Goal: Information Seeking & Learning: Learn about a topic

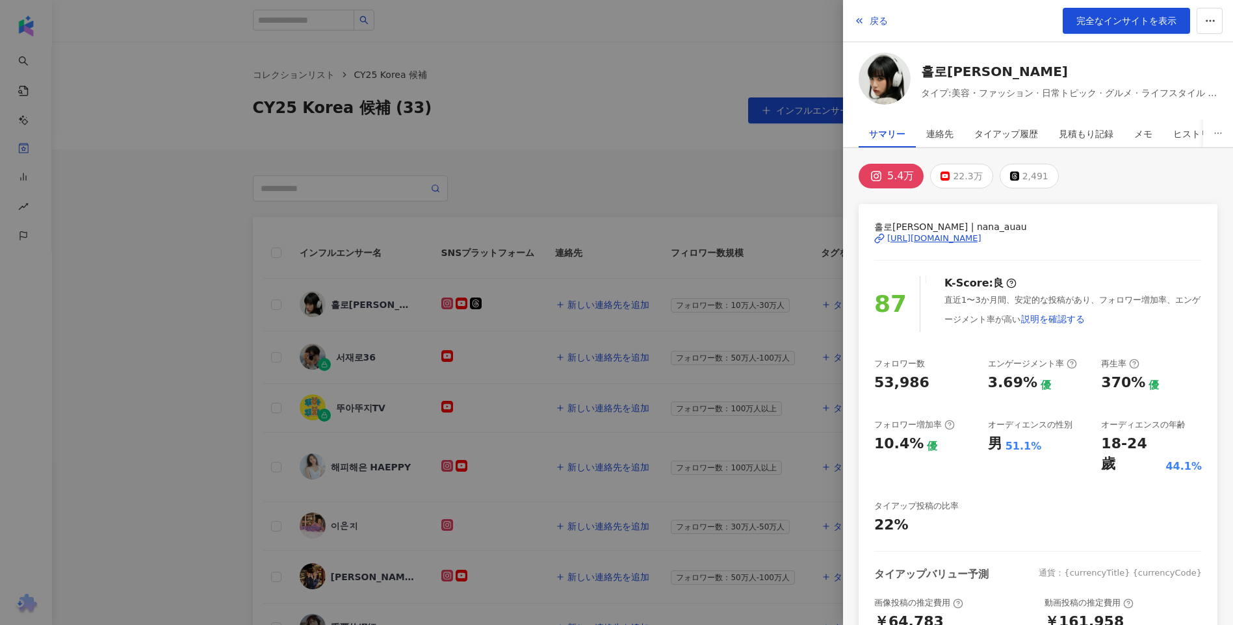
scroll to position [156, 0]
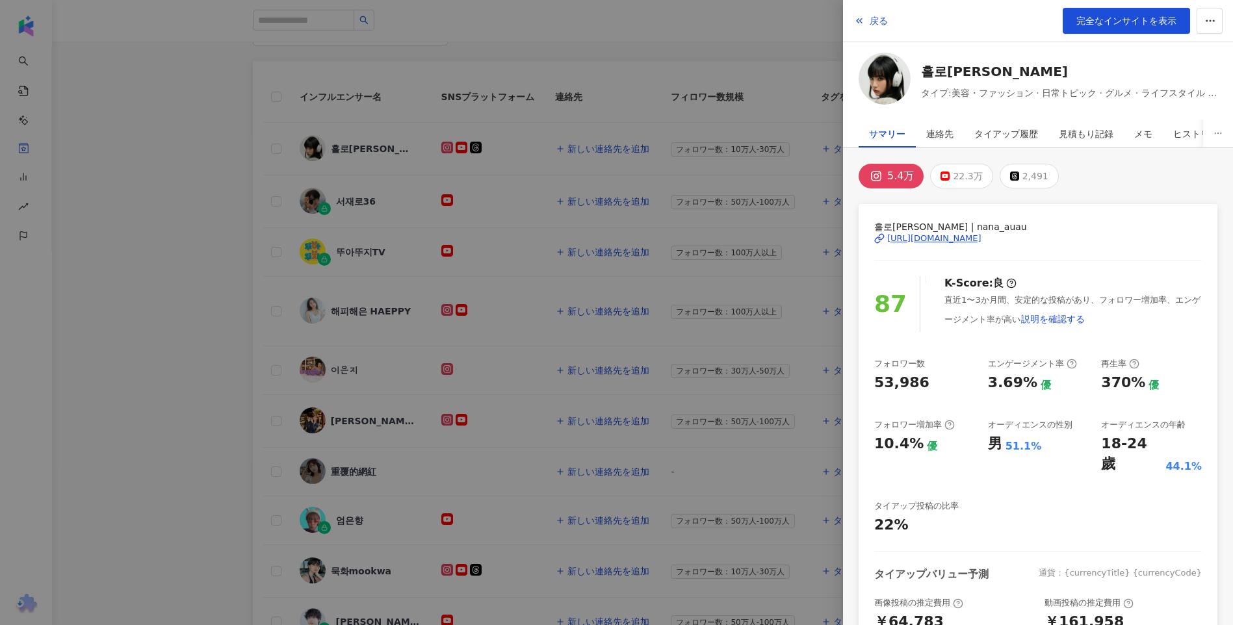
click at [799, 57] on div at bounding box center [616, 312] width 1233 height 625
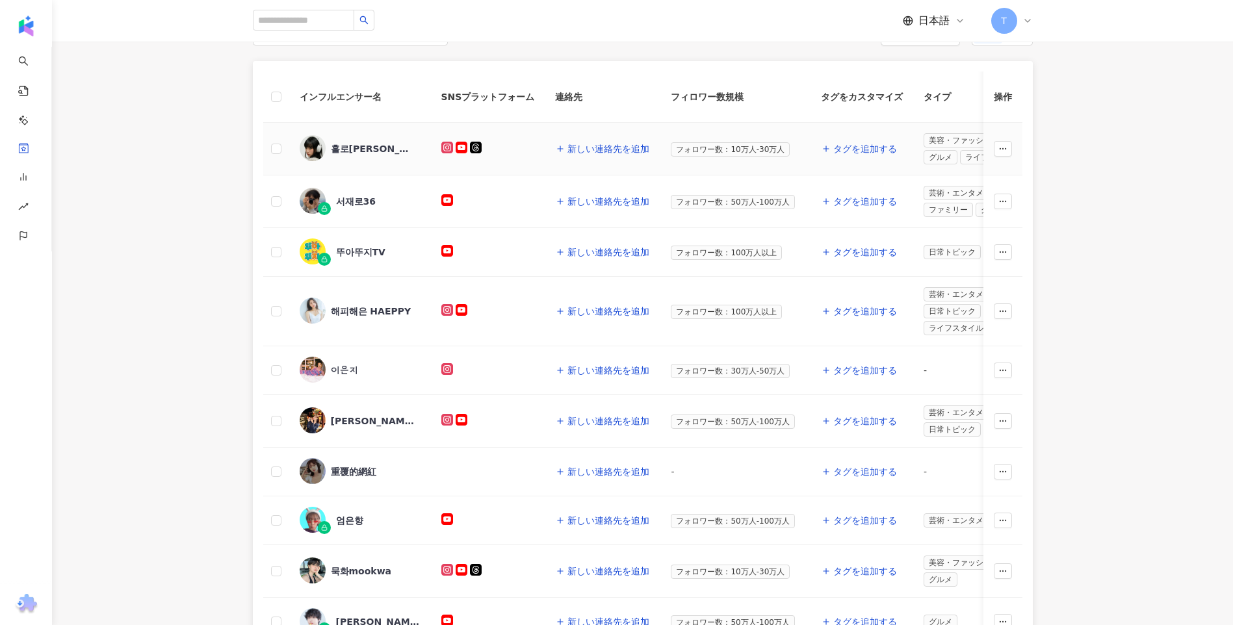
click at [382, 154] on div "홀로나나 NANA" at bounding box center [373, 148] width 85 height 13
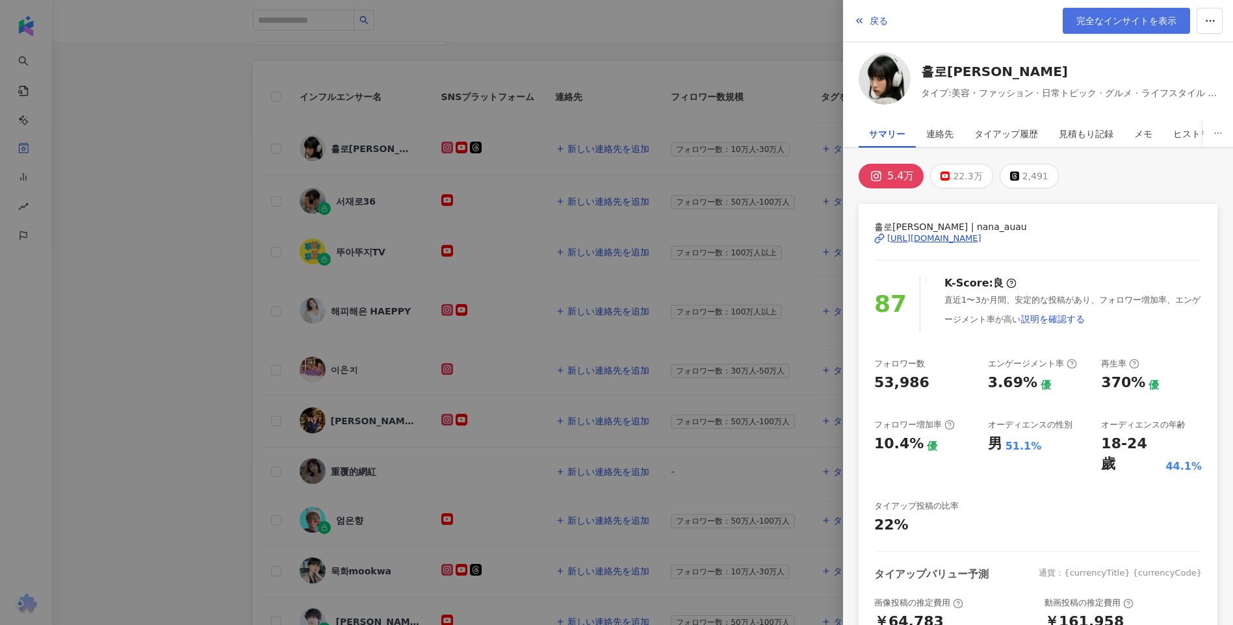
click at [1118, 26] on span "完全なインサイトを表示" at bounding box center [1127, 21] width 100 height 10
click at [185, 227] on div at bounding box center [616, 312] width 1233 height 625
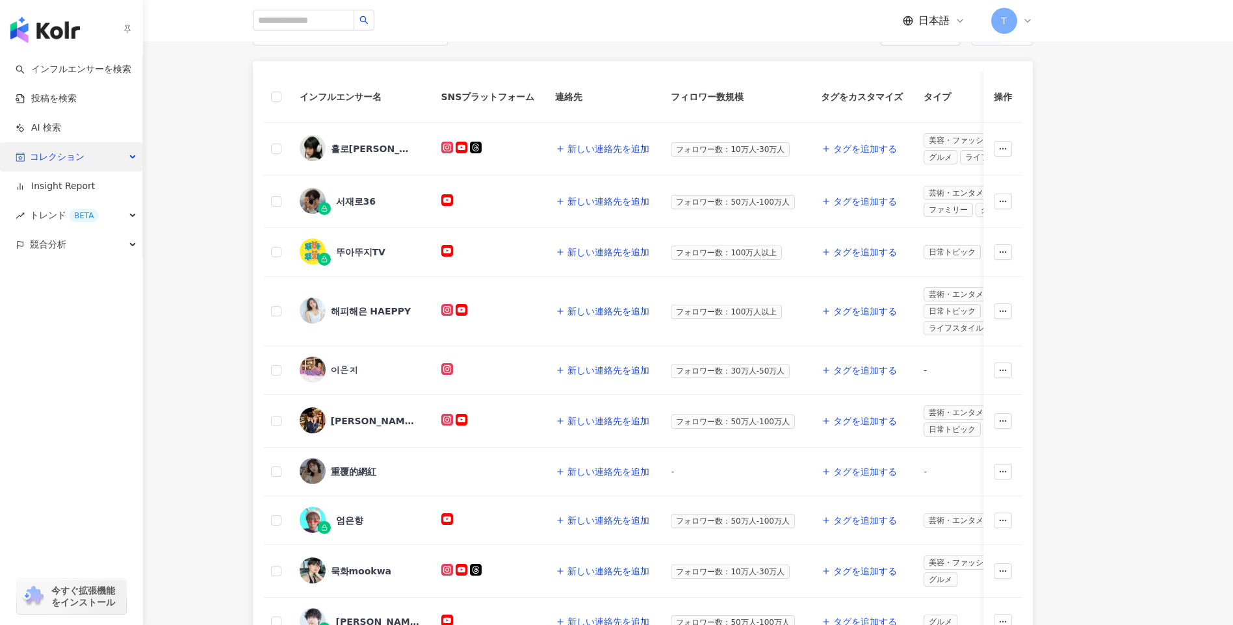
click at [49, 151] on span "コレクション" at bounding box center [57, 156] width 55 height 29
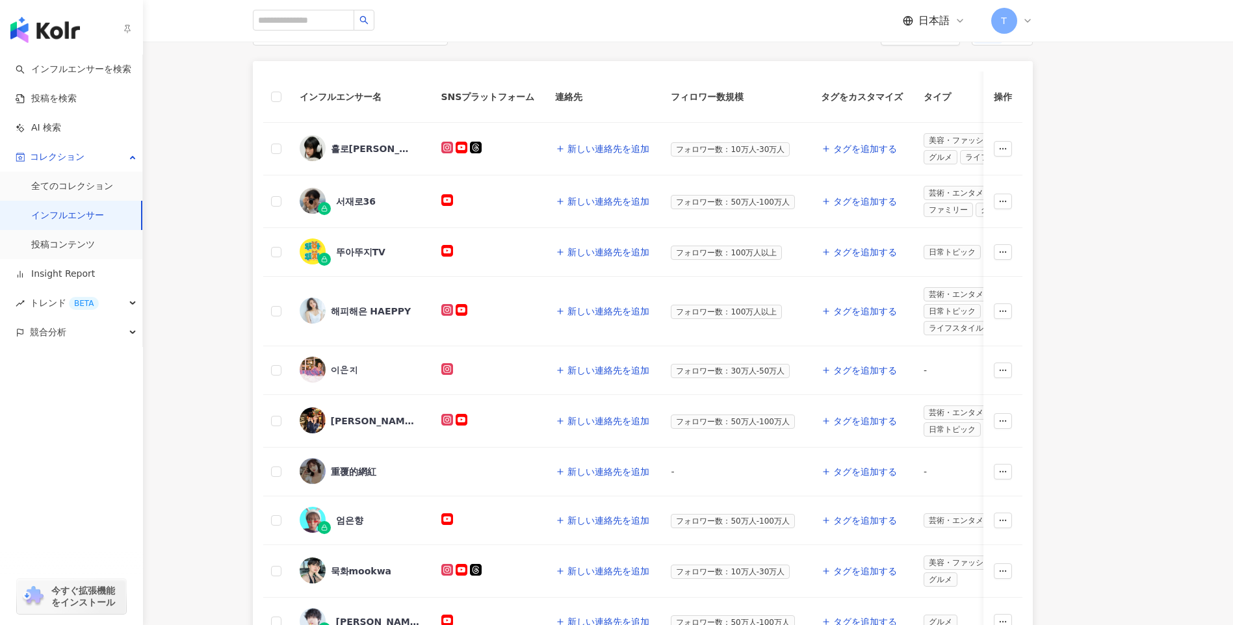
click at [77, 222] on link "インフルエンサー" at bounding box center [67, 215] width 73 height 13
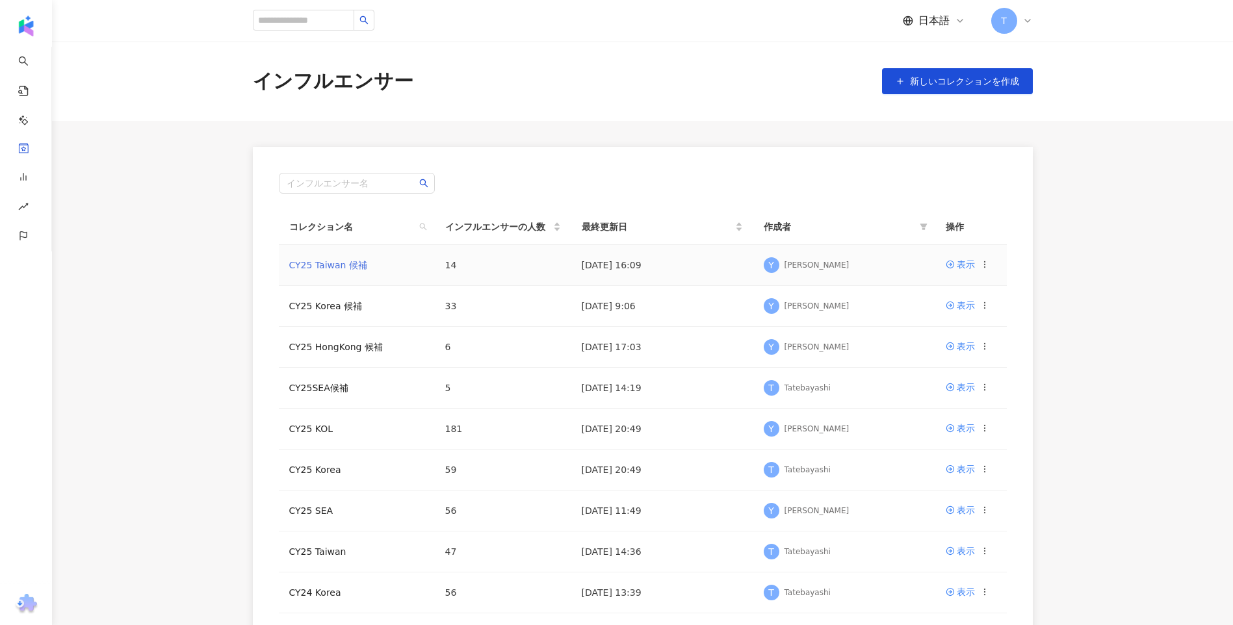
click at [340, 268] on link "CY25 Taiwan 候補" at bounding box center [328, 265] width 78 height 10
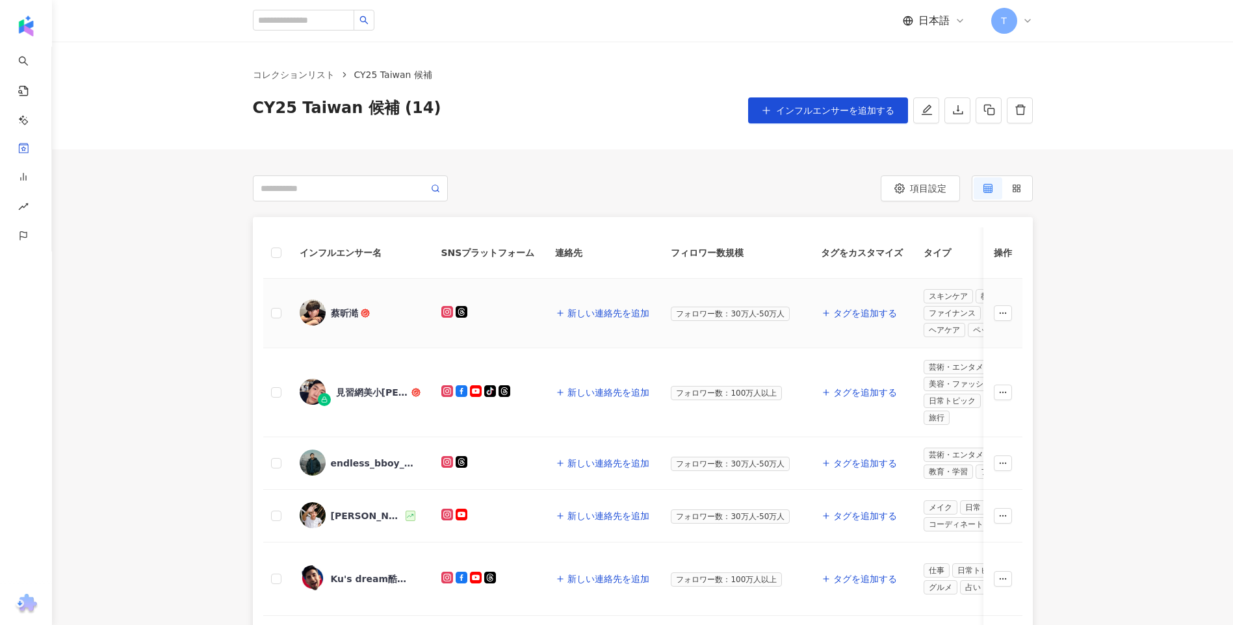
click at [342, 317] on div "蔡昕澔" at bounding box center [344, 313] width 27 height 13
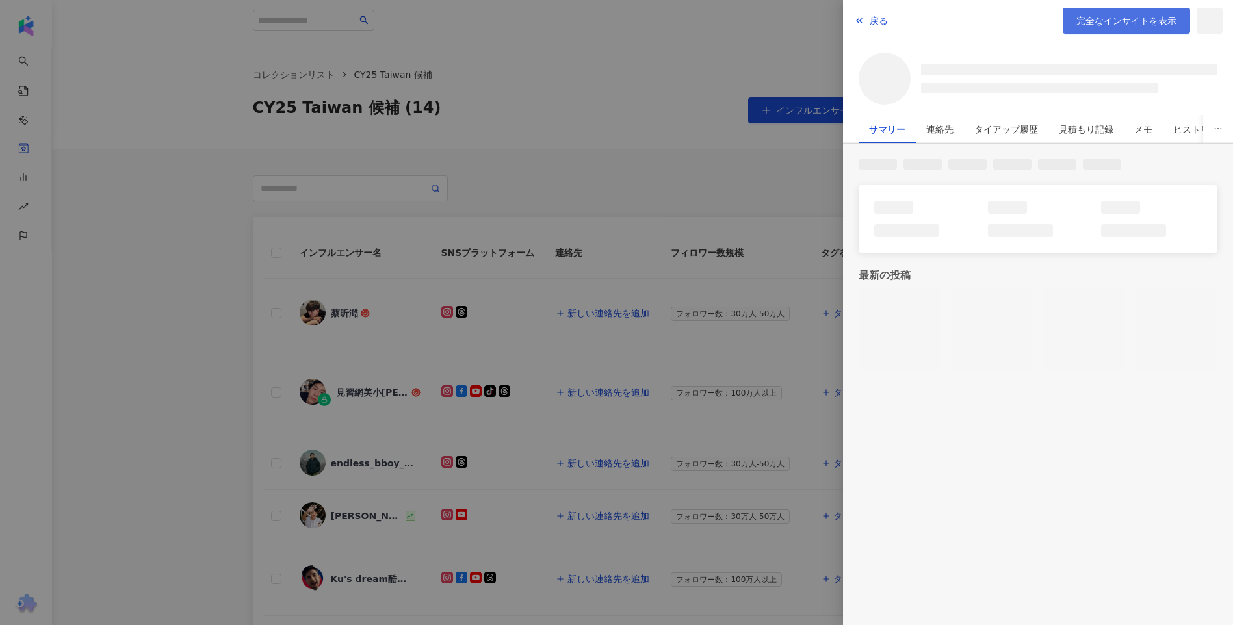
click at [1090, 19] on span "完全なインサイトを表示" at bounding box center [1127, 21] width 100 height 10
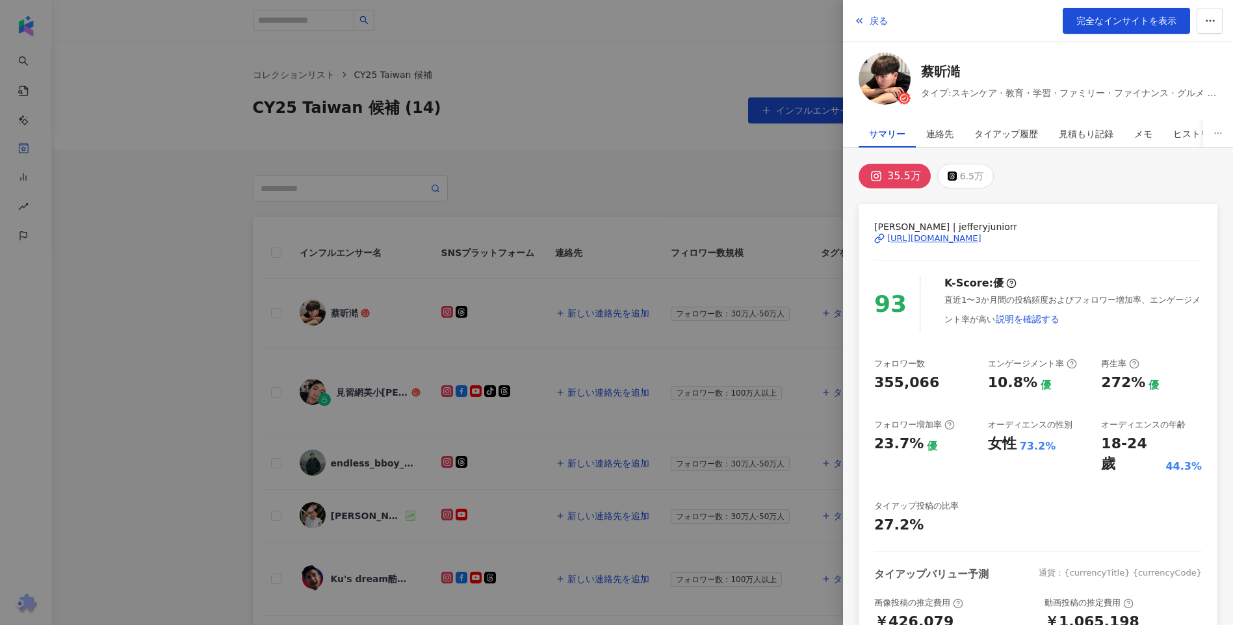
click at [265, 371] on div at bounding box center [616, 312] width 1233 height 625
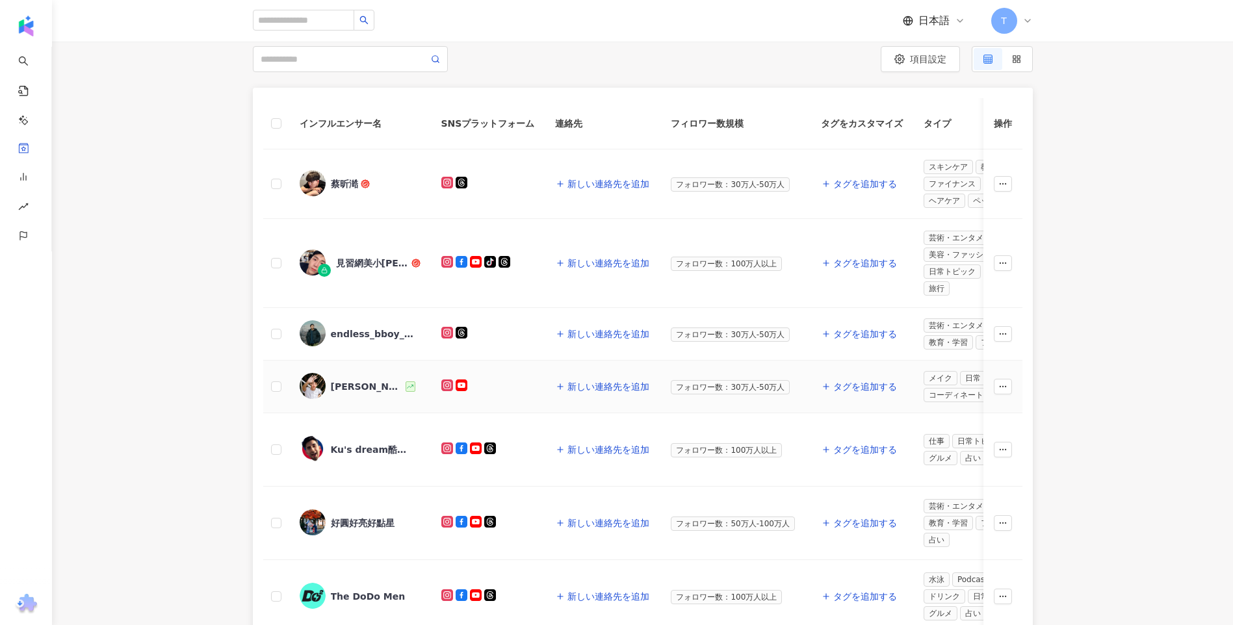
scroll to position [130, 0]
click at [343, 386] on div "Ivan" at bounding box center [367, 386] width 73 height 13
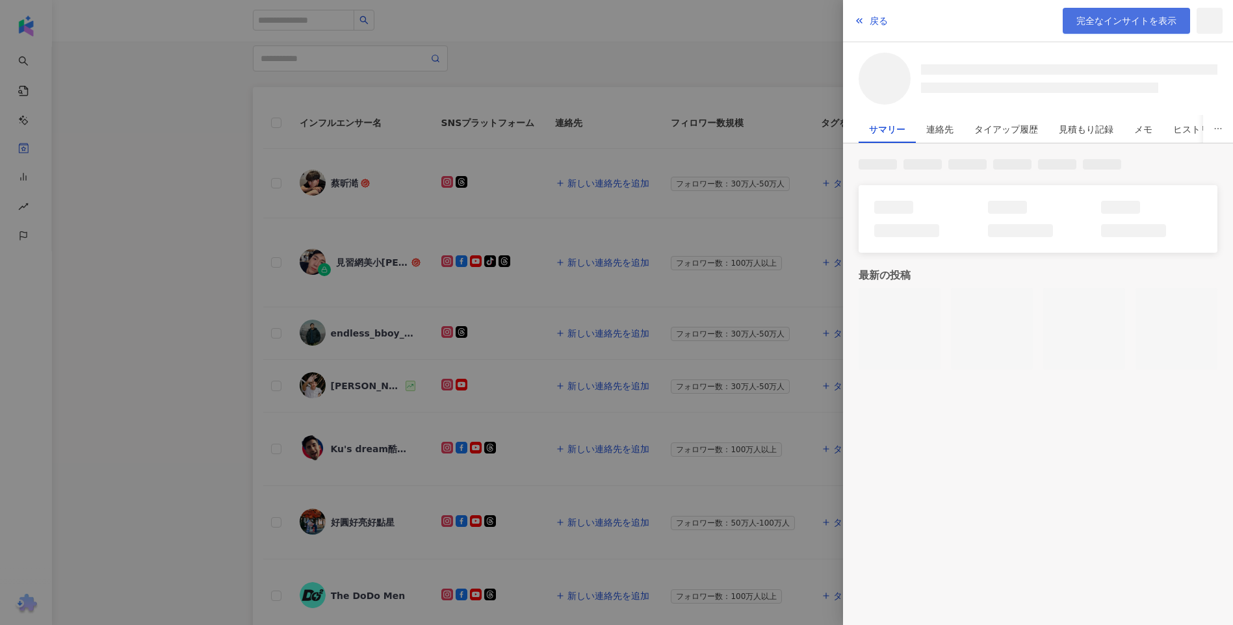
click at [1069, 24] on link "完全なインサイトを表示" at bounding box center [1126, 21] width 127 height 26
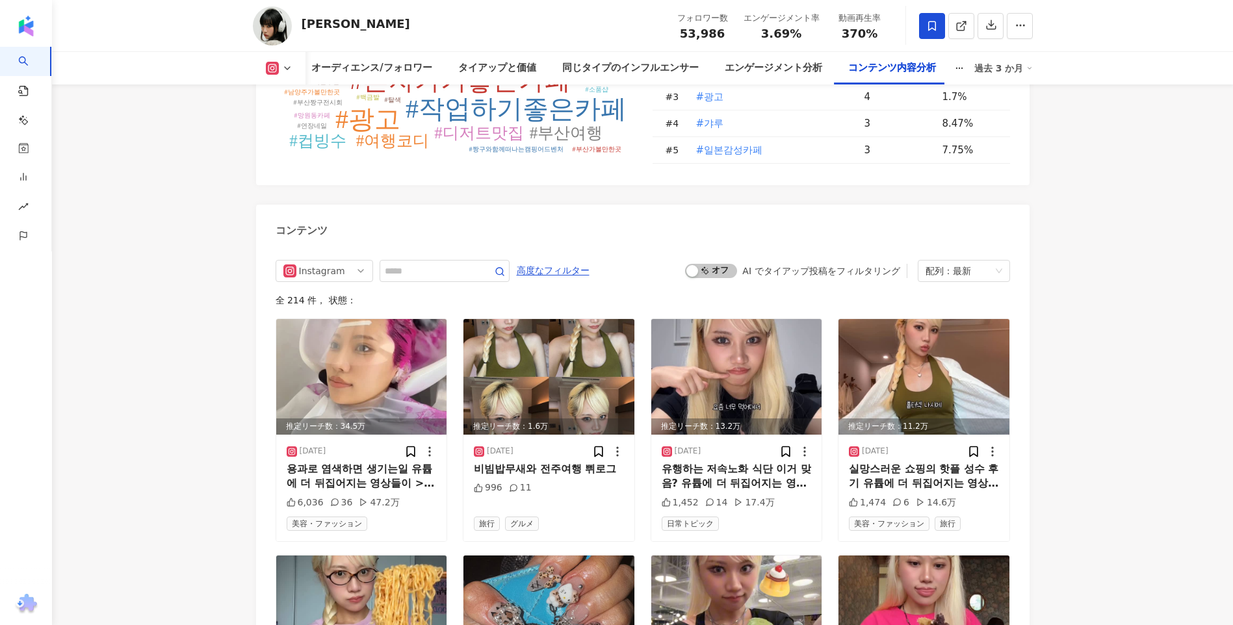
scroll to position [0, 83]
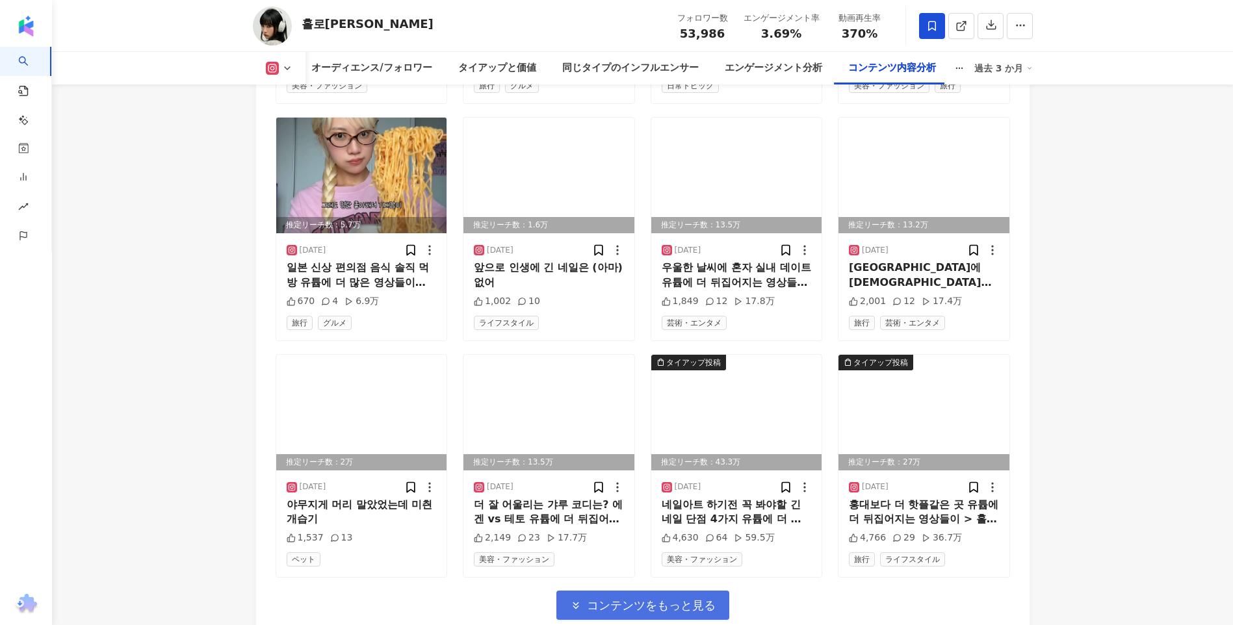
scroll to position [4510, 0]
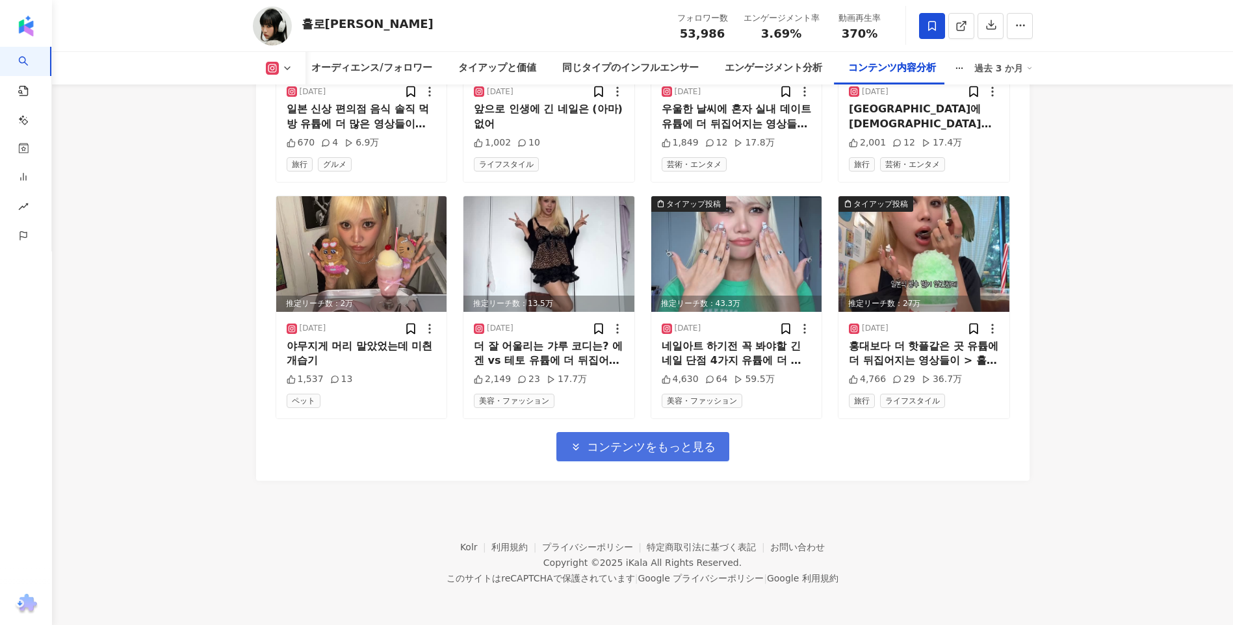
click at [657, 445] on span "コンテンツをもっと見る" at bounding box center [651, 447] width 129 height 14
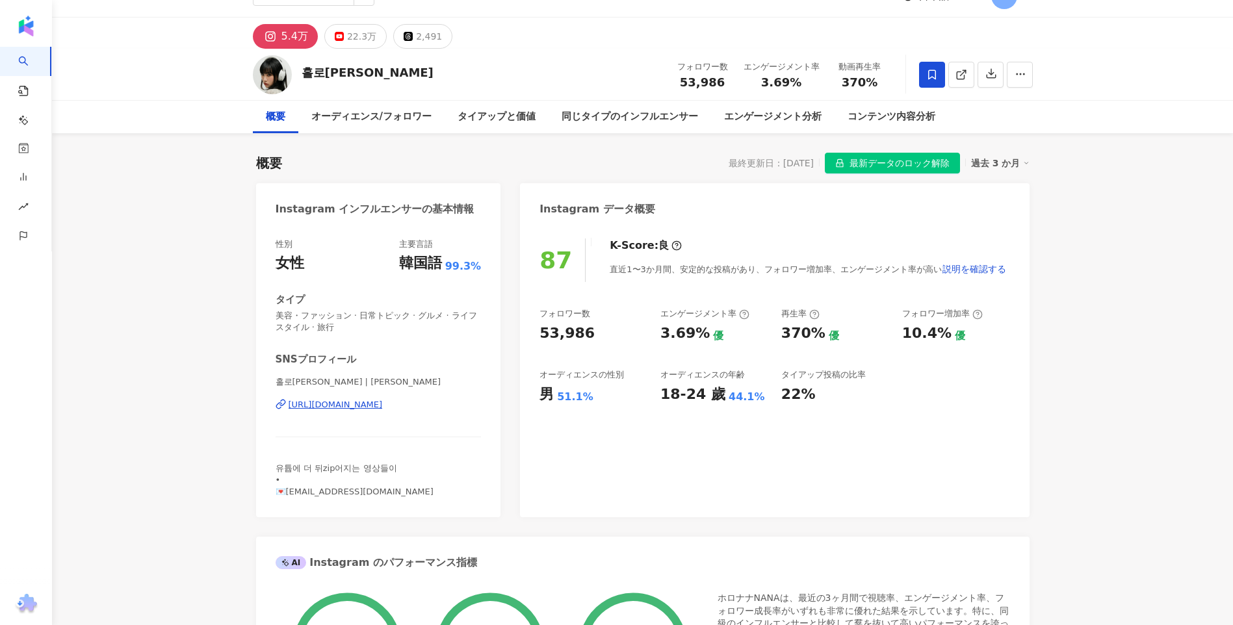
scroll to position [0, 0]
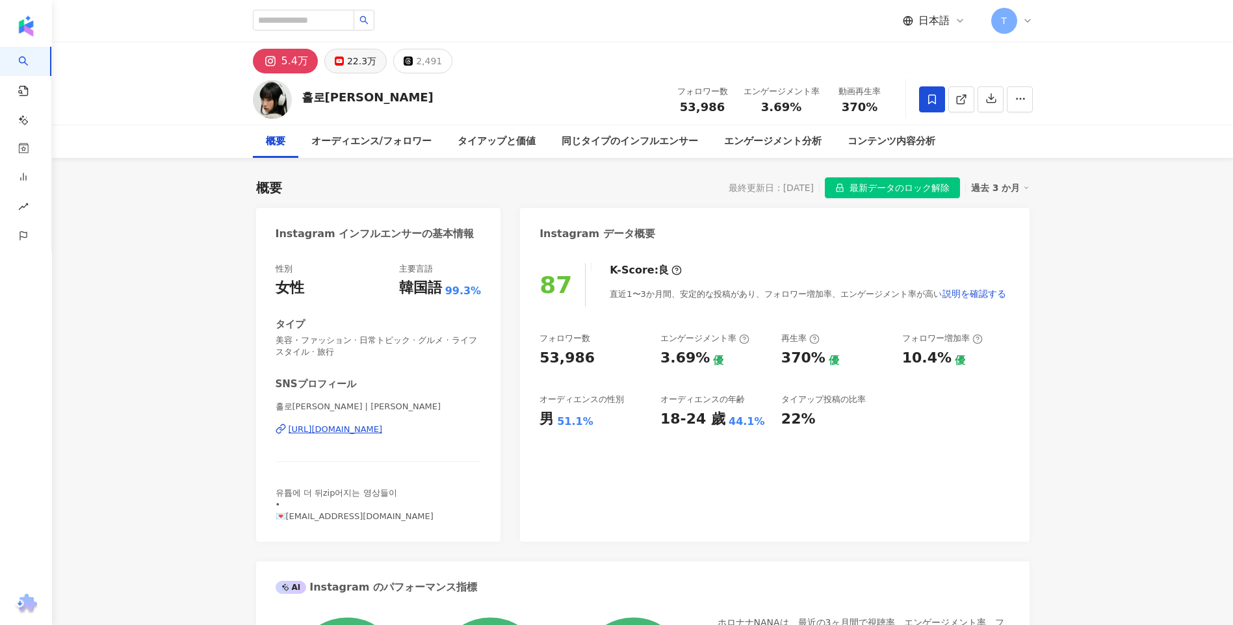
click at [354, 62] on div "22.3万" at bounding box center [361, 61] width 29 height 18
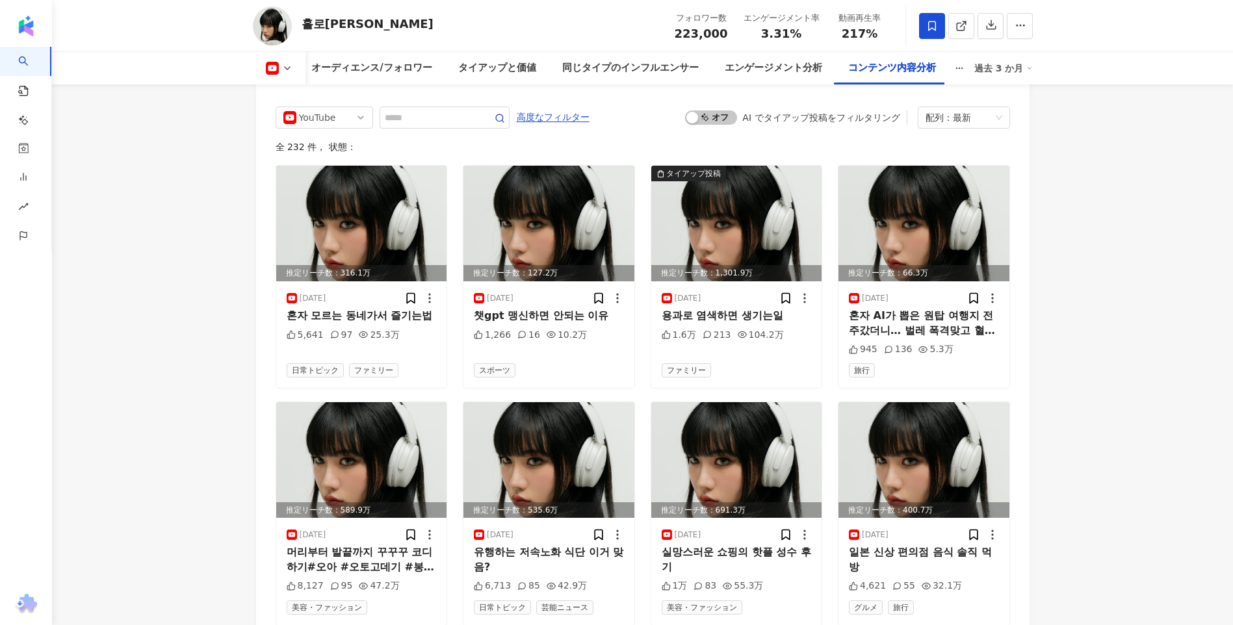
scroll to position [3705, 0]
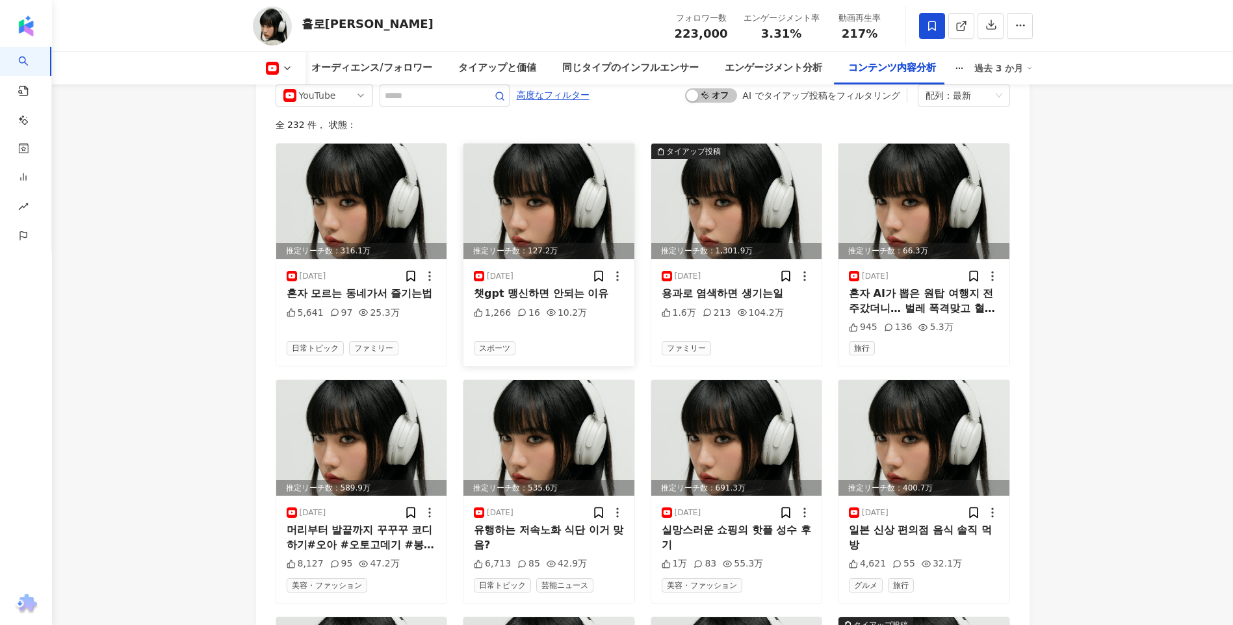
click at [594, 200] on img at bounding box center [549, 202] width 171 height 116
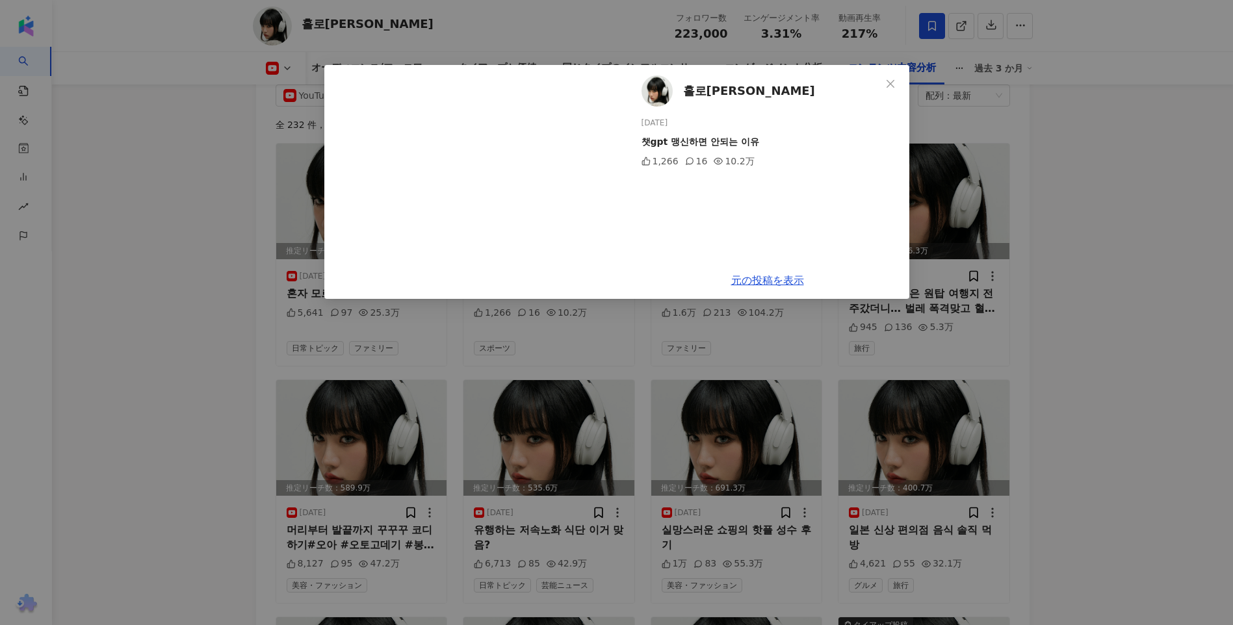
drag, startPoint x: 1134, startPoint y: 341, endPoint x: 1121, endPoint y: 327, distance: 18.9
click at [1134, 341] on div "홀로나나 NANA 2025/08/17 챗gpt 맹신하면 안되는 이유 1,266 16 10.2万 元の投稿を表示" at bounding box center [616, 312] width 1233 height 625
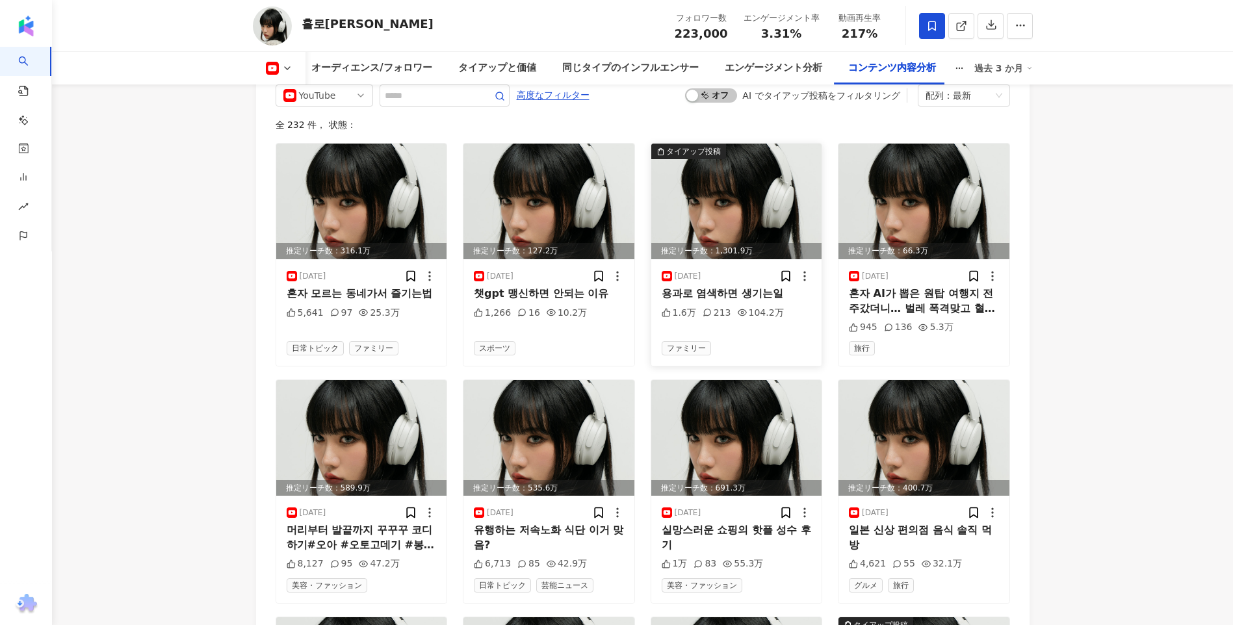
click at [703, 196] on img at bounding box center [736, 202] width 171 height 116
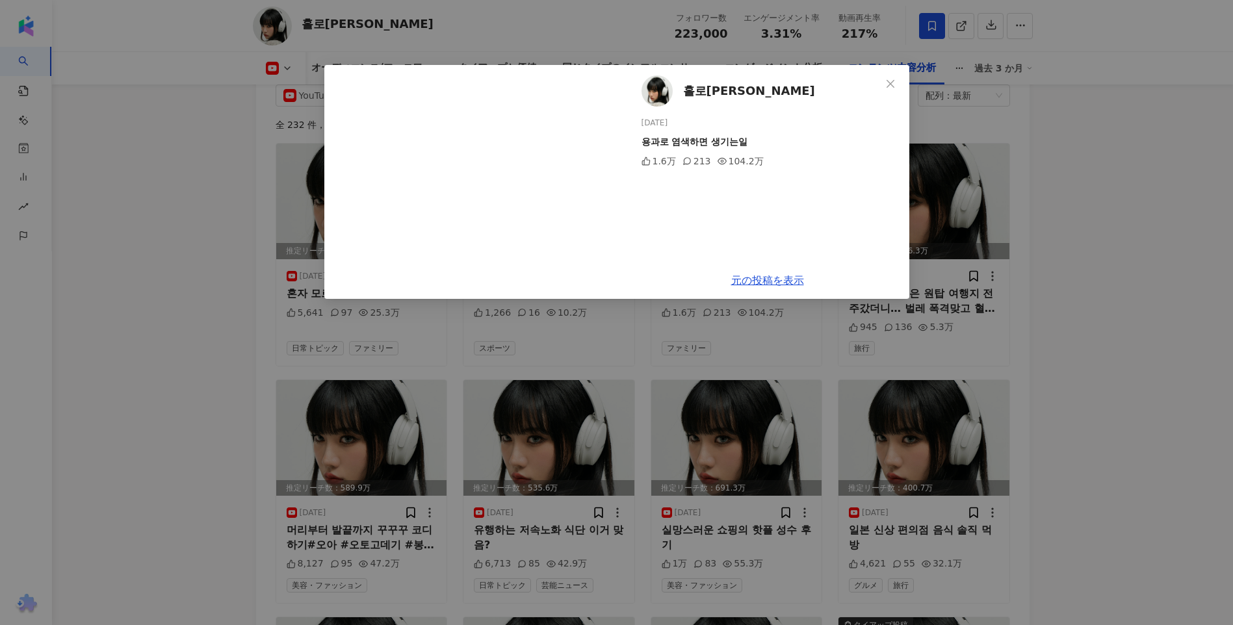
click at [1033, 277] on div "홀로나나 NANA 2025/08/16 용과로 염색하면 생기는일 1.6万 213 104.2万 元の投稿を表示" at bounding box center [616, 312] width 1233 height 625
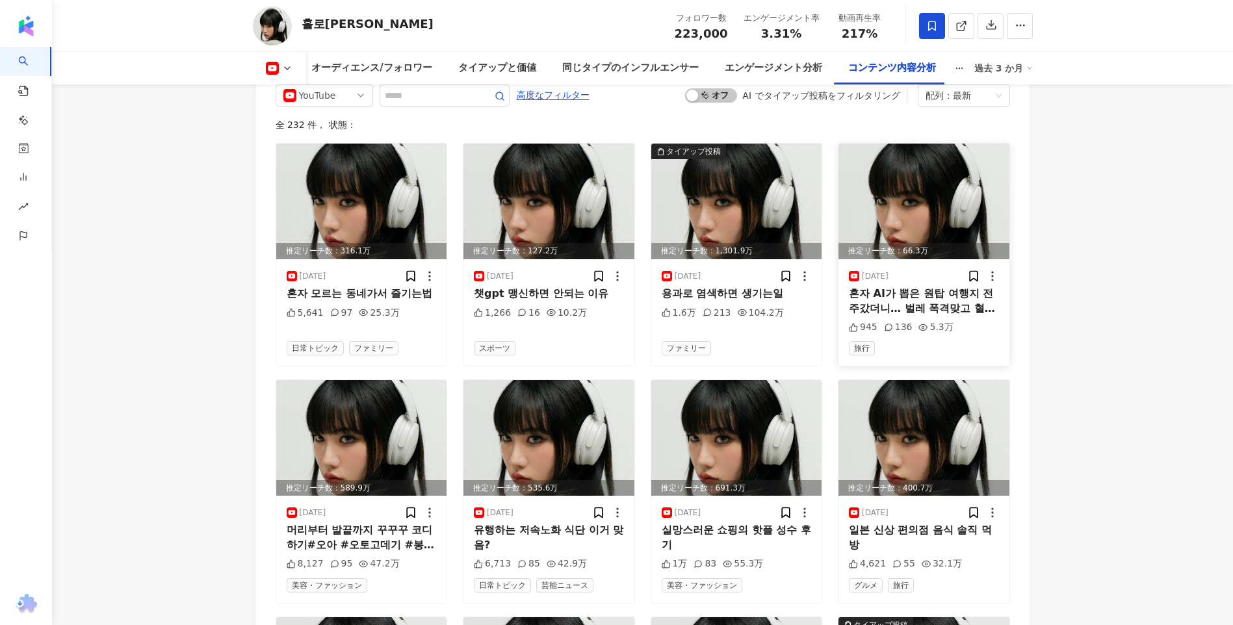
click at [893, 174] on img at bounding box center [924, 202] width 171 height 116
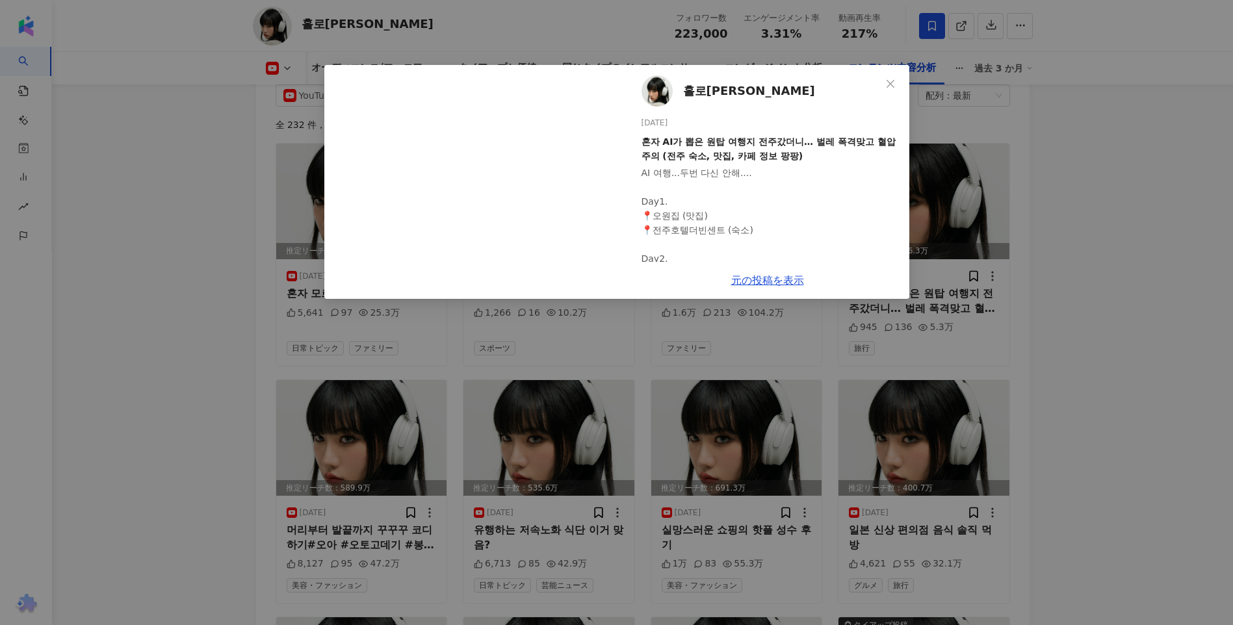
click at [1086, 257] on div "홀로나나 NANA 2025/08/14 혼자 AI가 뽑은 원탑 여행지 전주갔더니… 벌레 폭격맞고 혈압주의 (전주 숙소, 맛집, 카페 정보 팡팡)…" at bounding box center [616, 312] width 1233 height 625
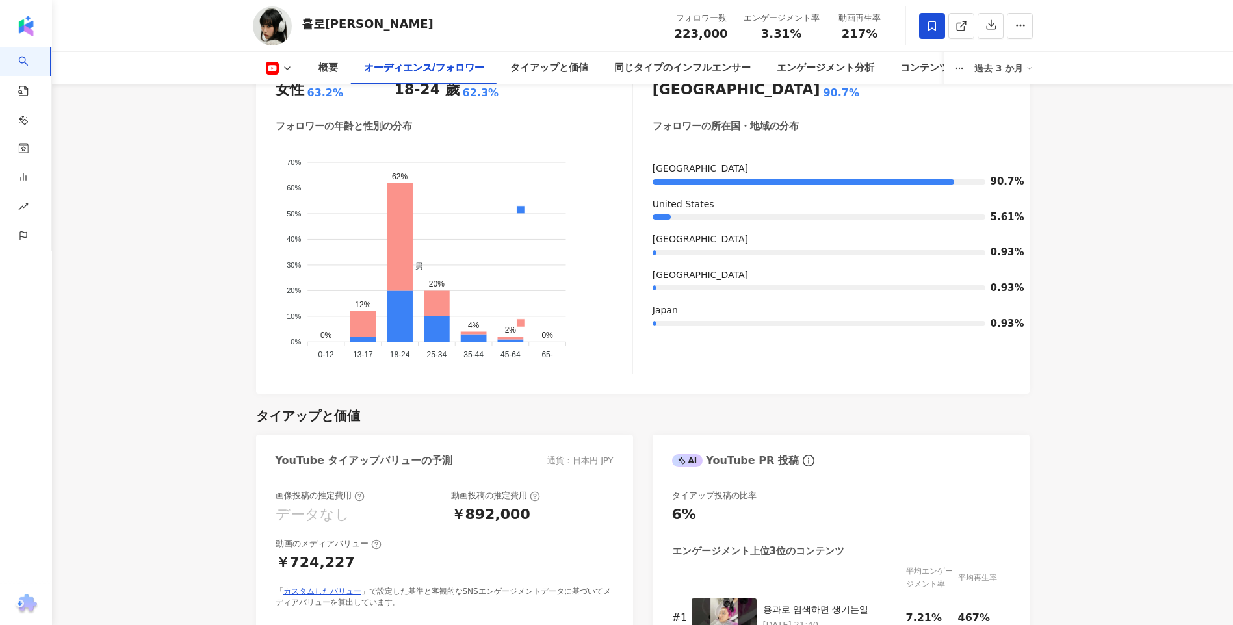
scroll to position [1170, 0]
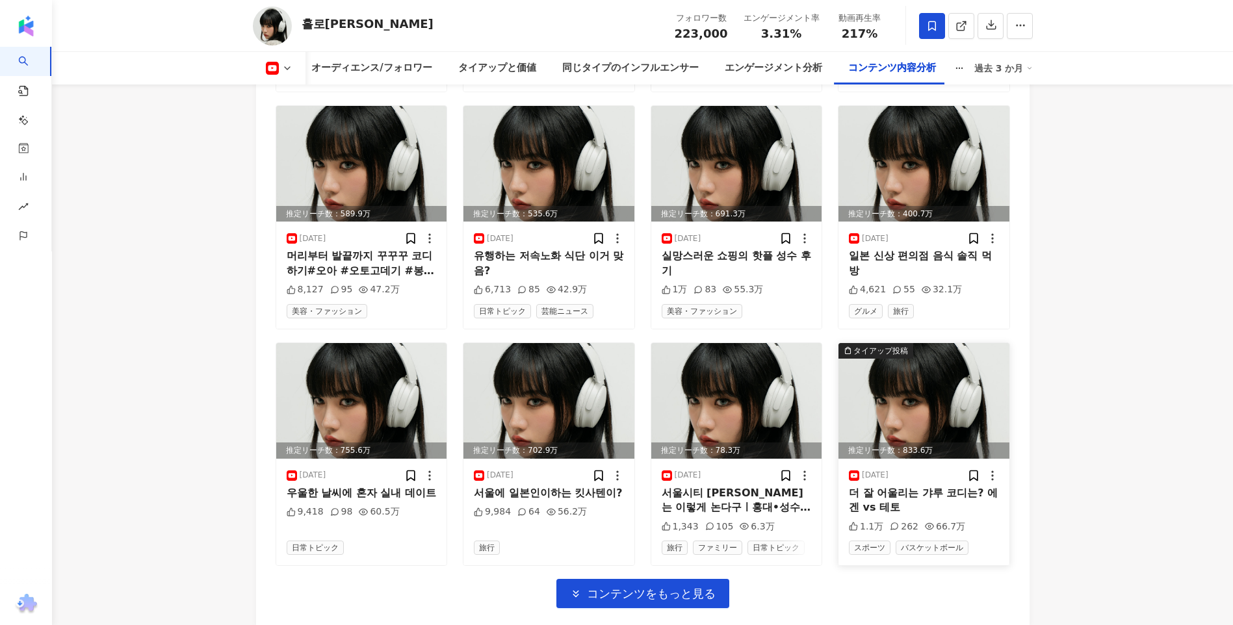
scroll to position [4112, 0]
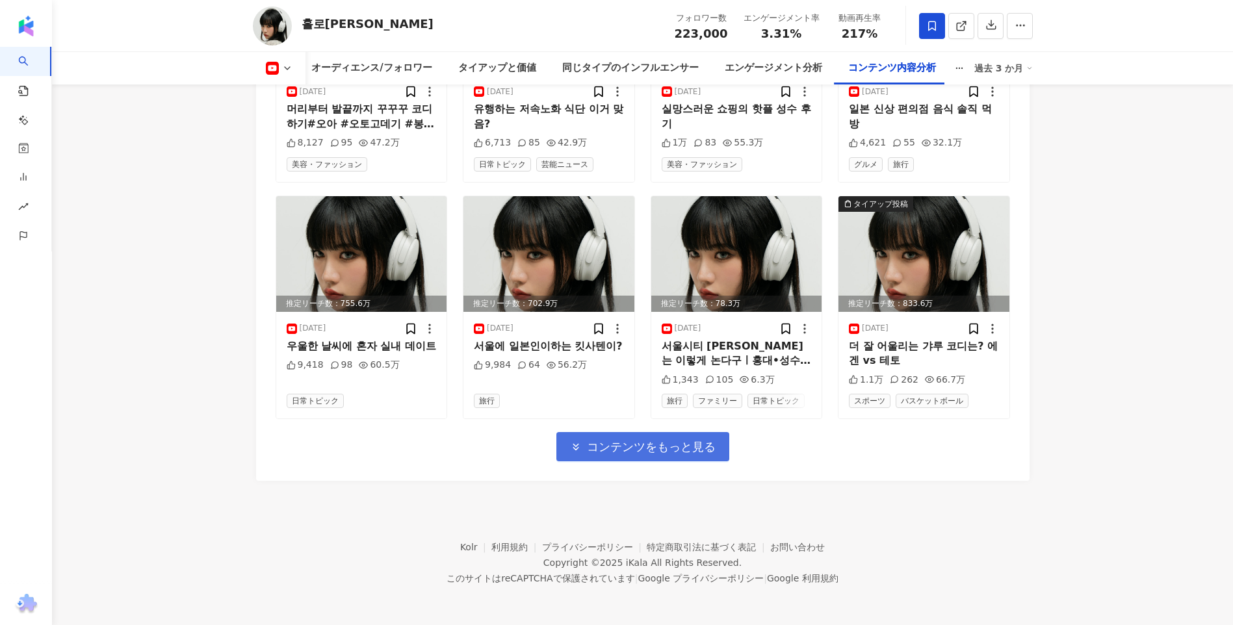
click at [685, 445] on span "コンテンツをもっと見る" at bounding box center [651, 447] width 129 height 14
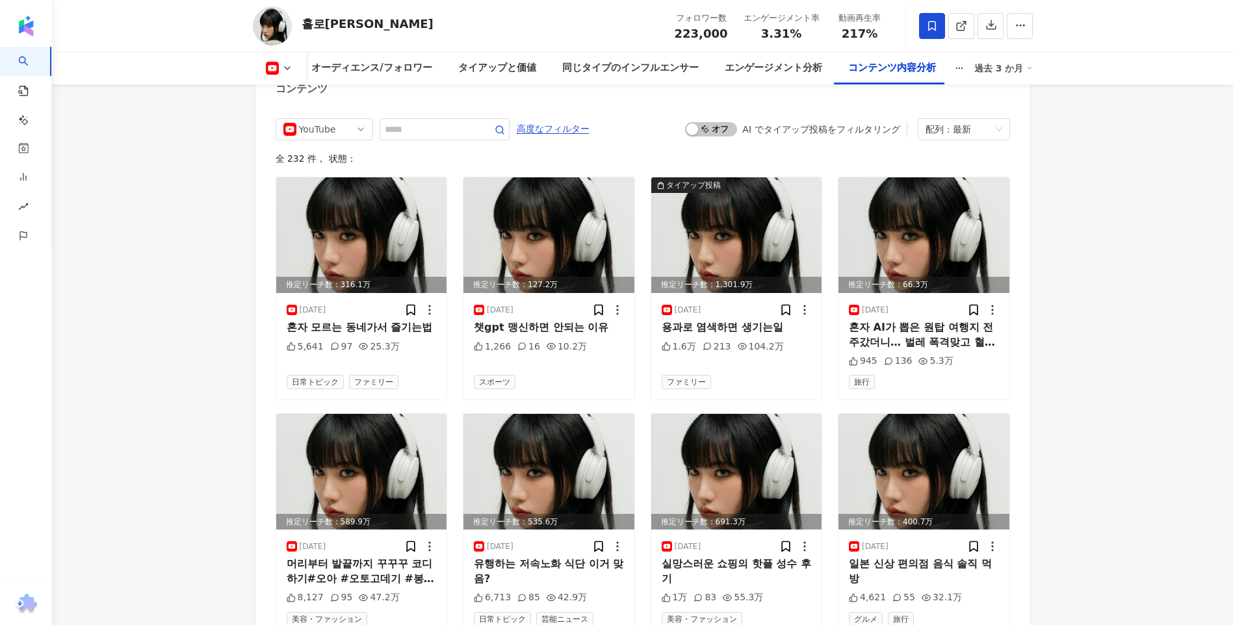
scroll to position [3663, 0]
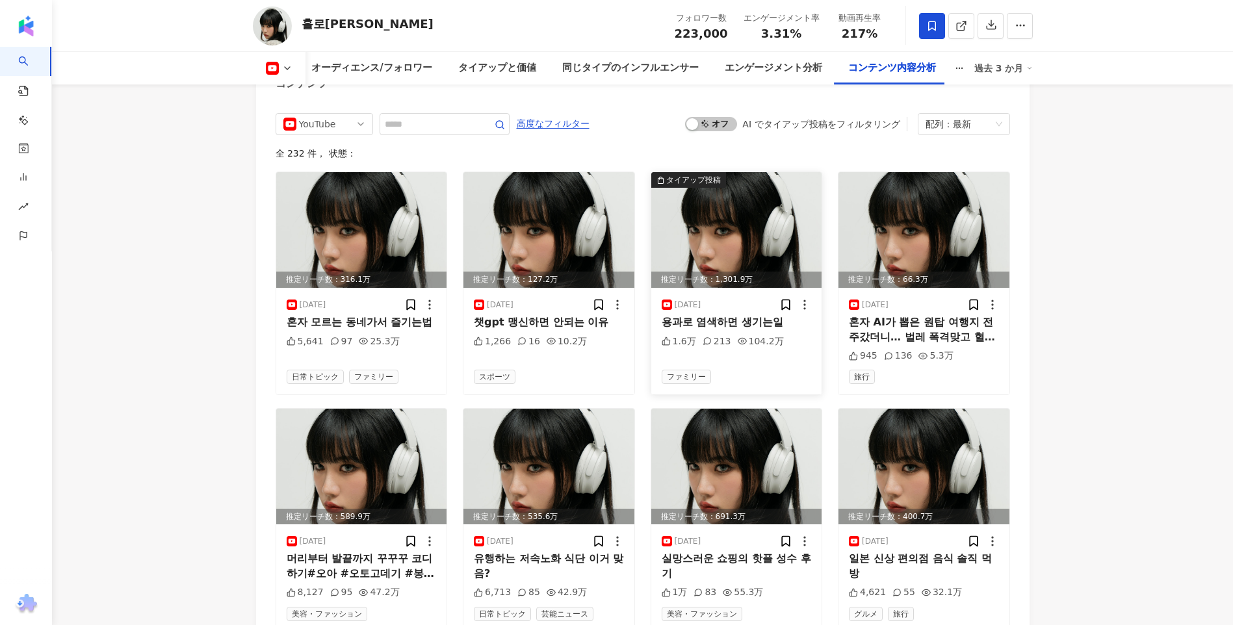
click at [784, 264] on img at bounding box center [736, 230] width 171 height 116
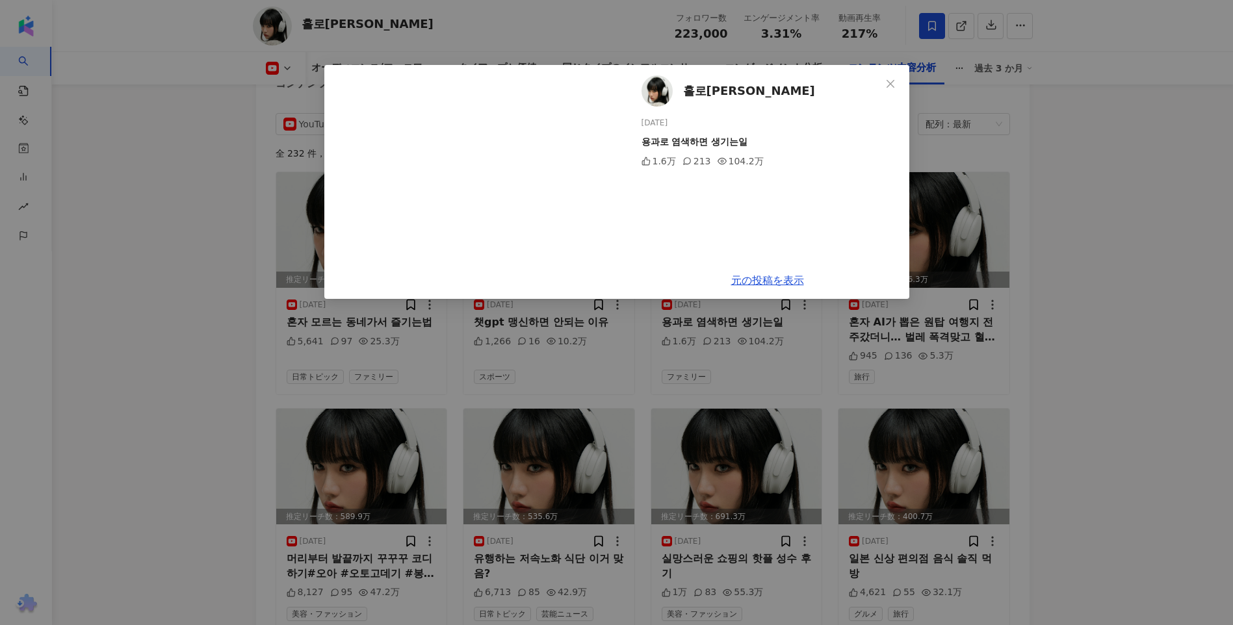
click at [1051, 283] on div "홀로나나 NANA 2025/08/16 용과로 염색하면 생기는일 1.6万 213 104.2万 元の投稿を表示" at bounding box center [616, 312] width 1233 height 625
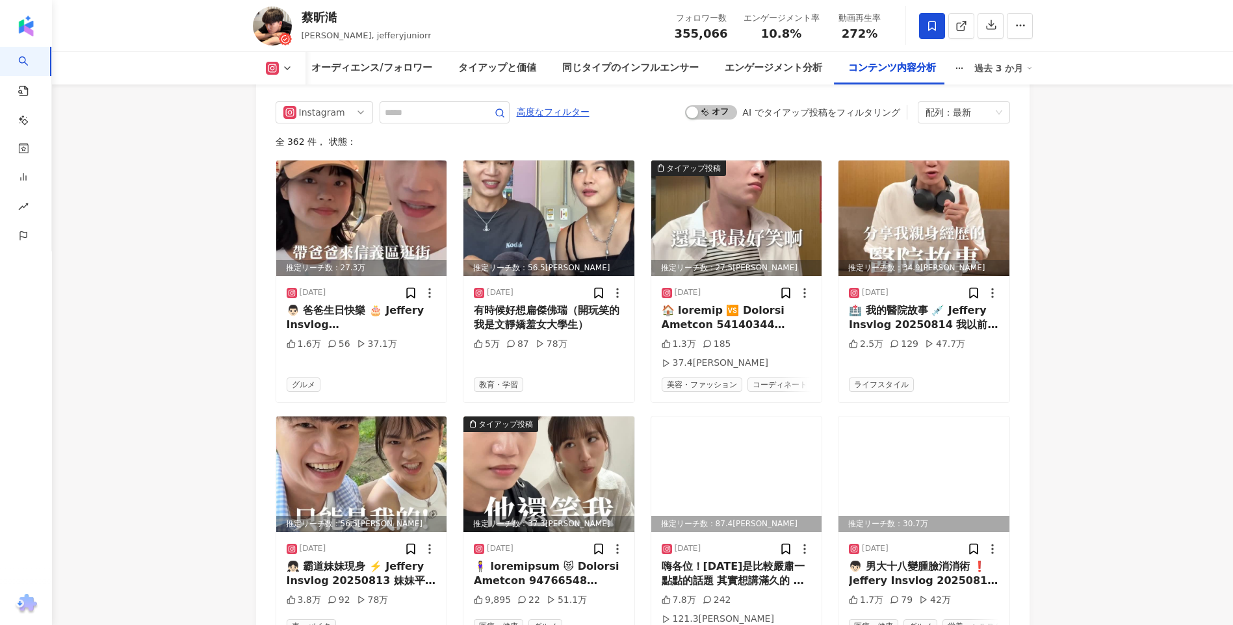
scroll to position [4421, 0]
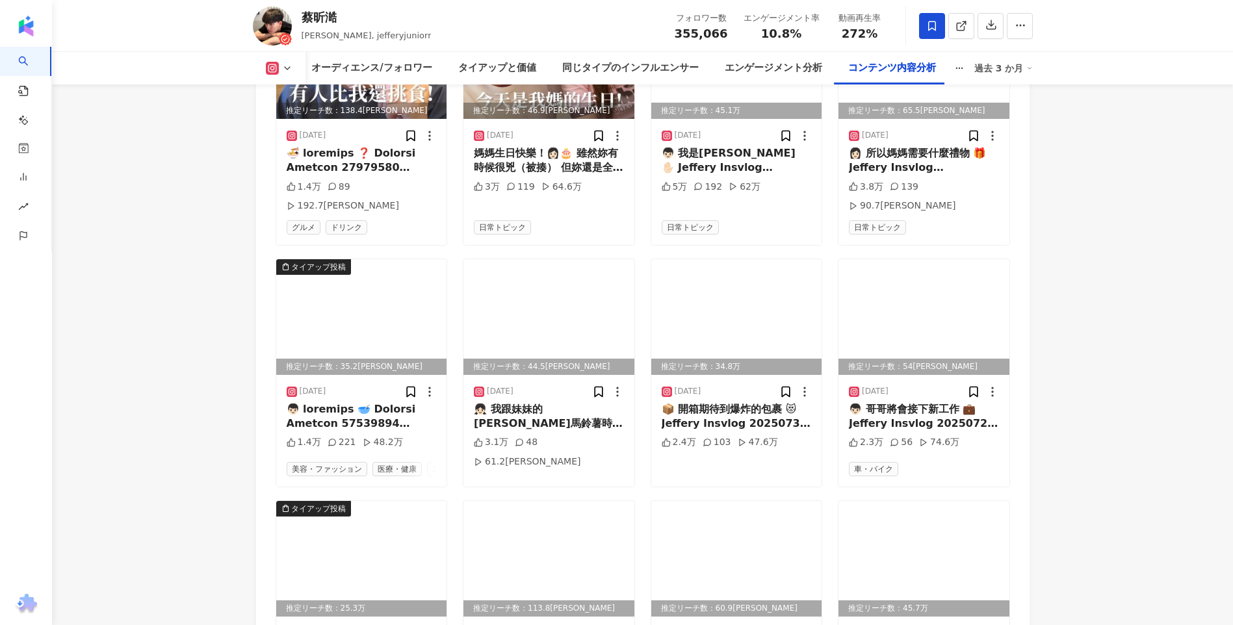
scroll to position [5136, 0]
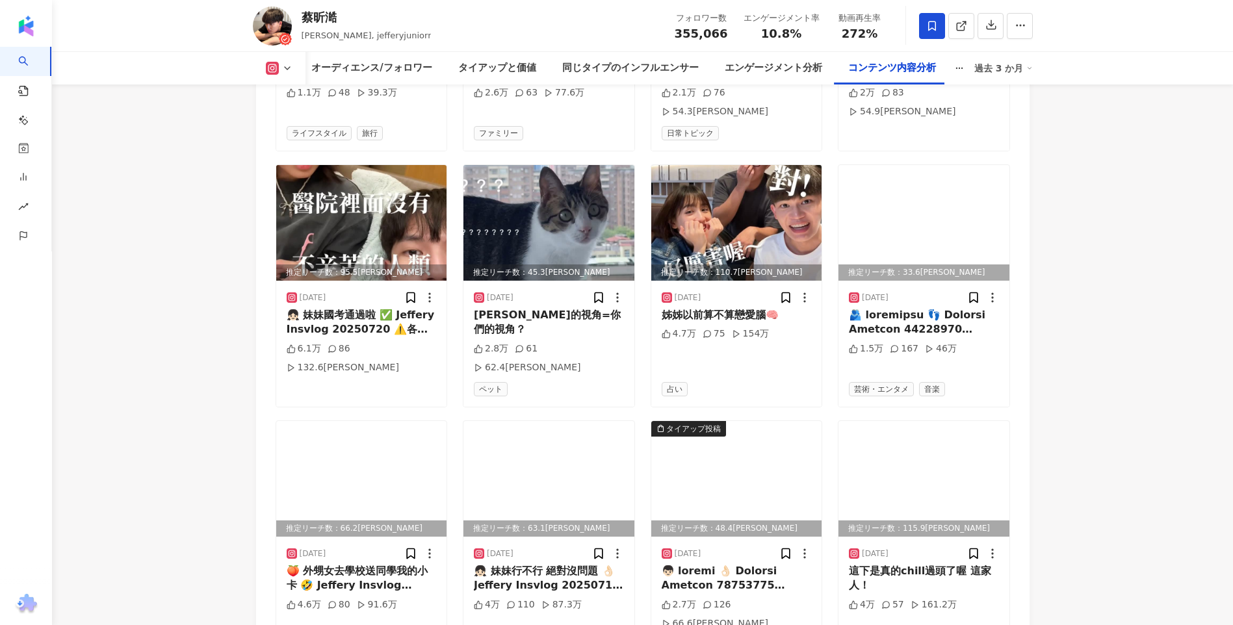
scroll to position [5978, 0]
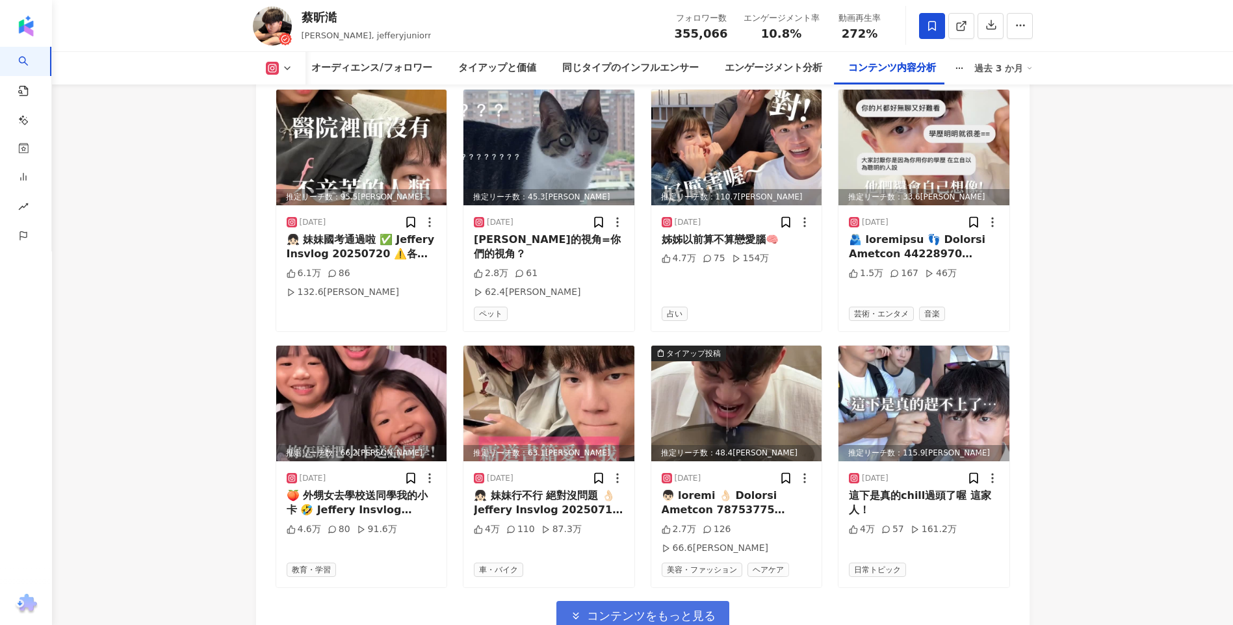
click at [654, 609] on span "コンテンツをもっと見る" at bounding box center [651, 616] width 129 height 14
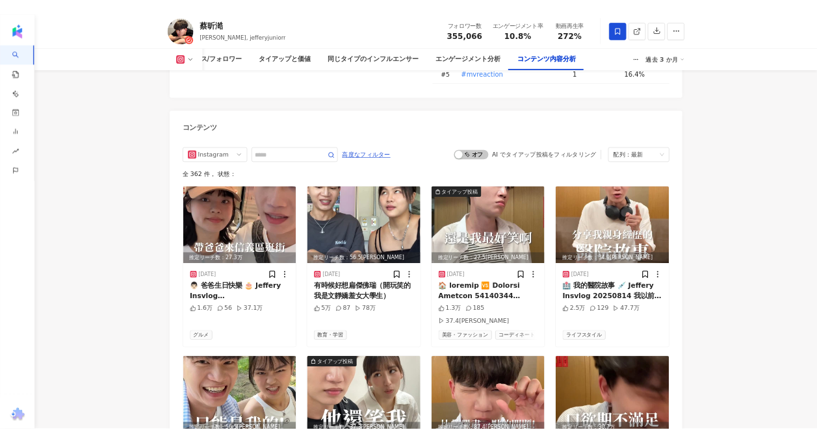
scroll to position [3992, 0]
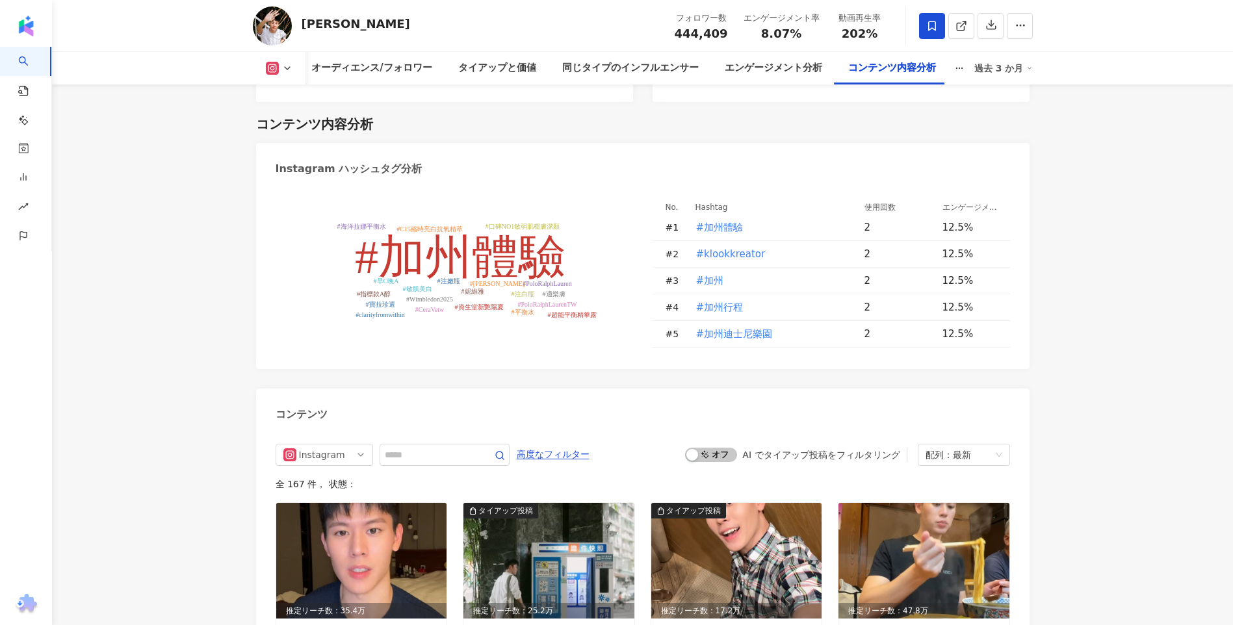
scroll to position [4031, 0]
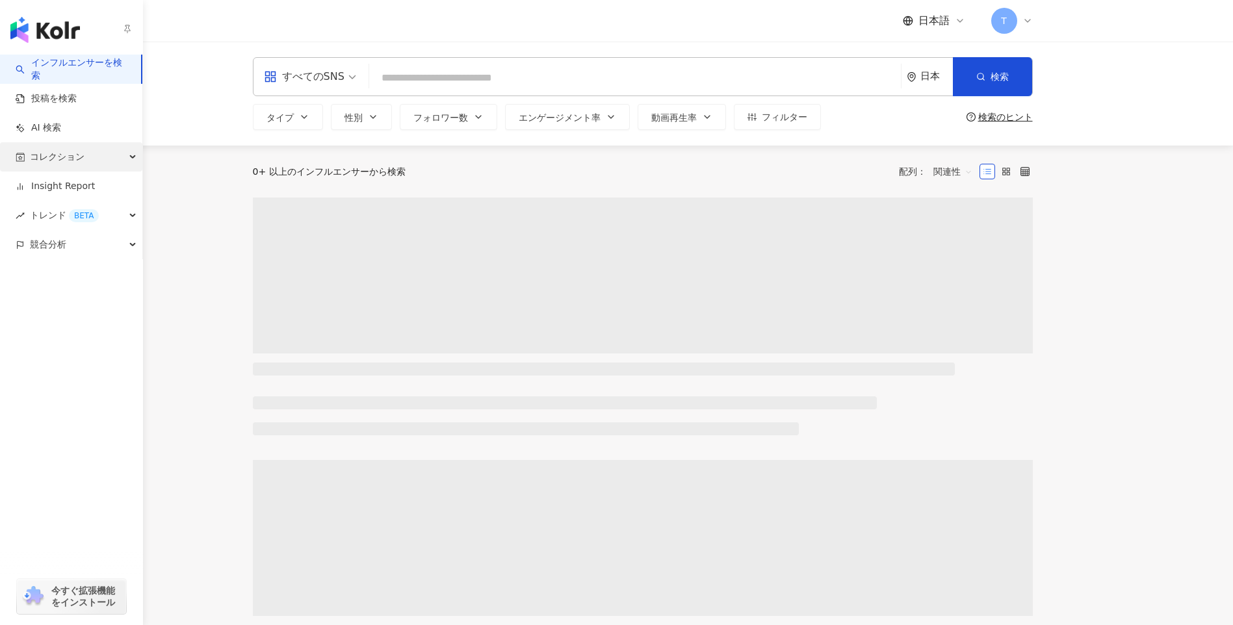
click at [37, 157] on span "コレクション" at bounding box center [57, 156] width 55 height 29
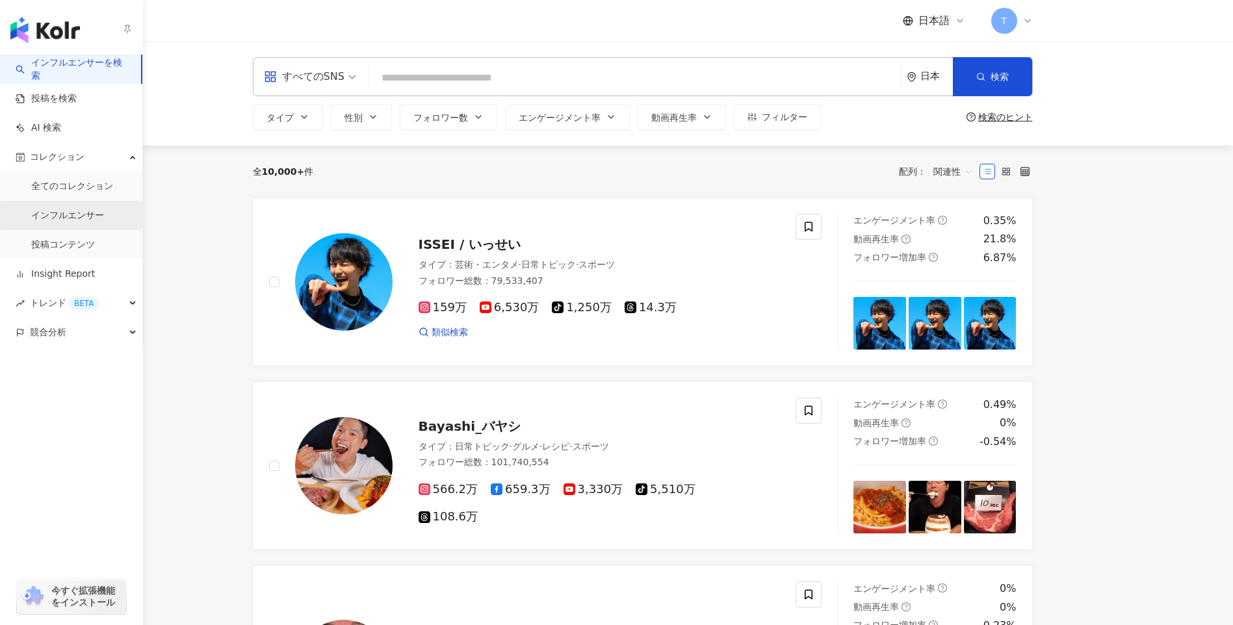
click at [94, 216] on link "インフルエンサー" at bounding box center [67, 215] width 73 height 13
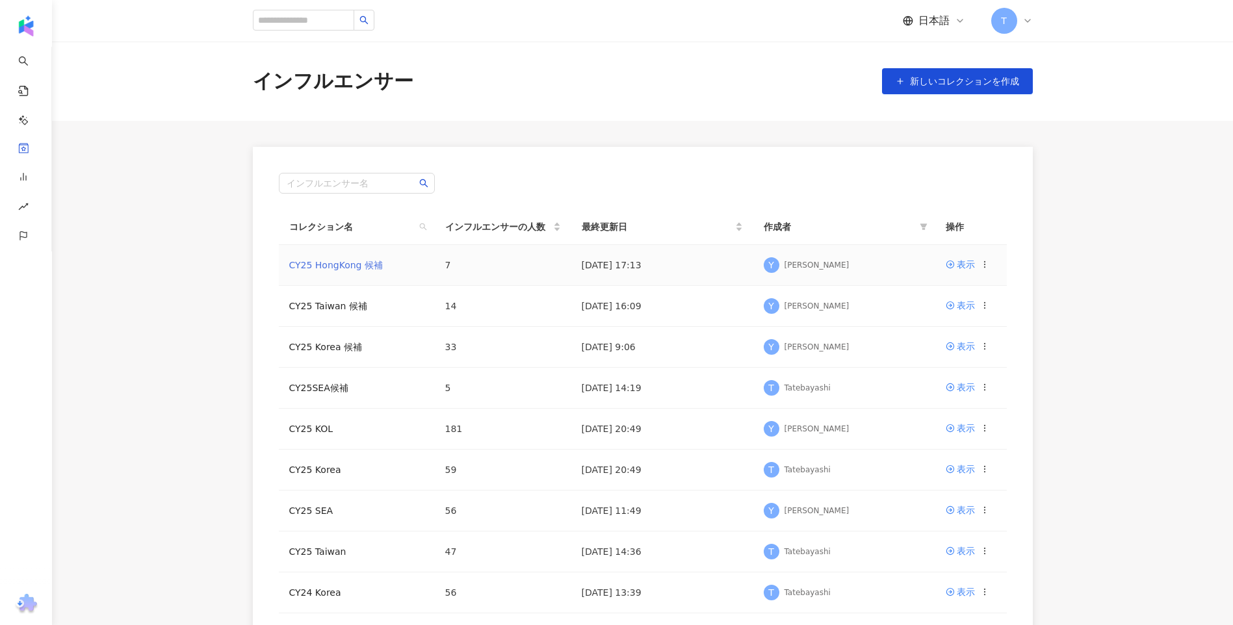
click at [319, 264] on link "CY25 HongKong 候補" at bounding box center [336, 265] width 94 height 10
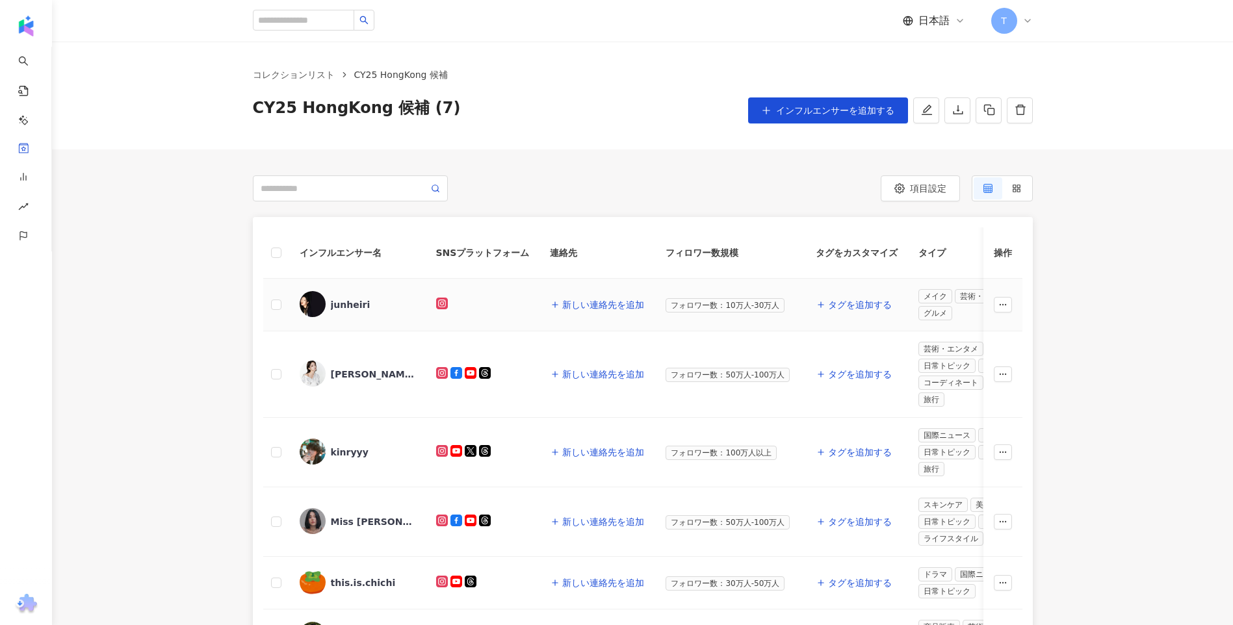
click at [344, 300] on div "junheiri" at bounding box center [351, 304] width 40 height 13
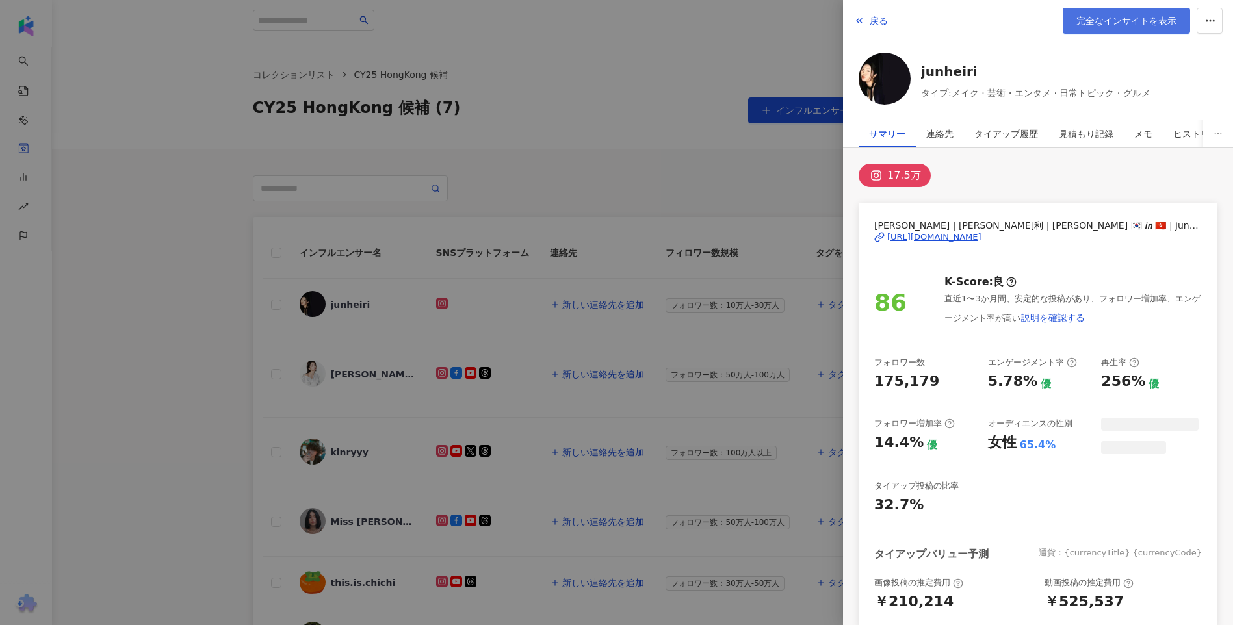
click at [1144, 20] on span "完全なインサイトを表示" at bounding box center [1127, 21] width 100 height 10
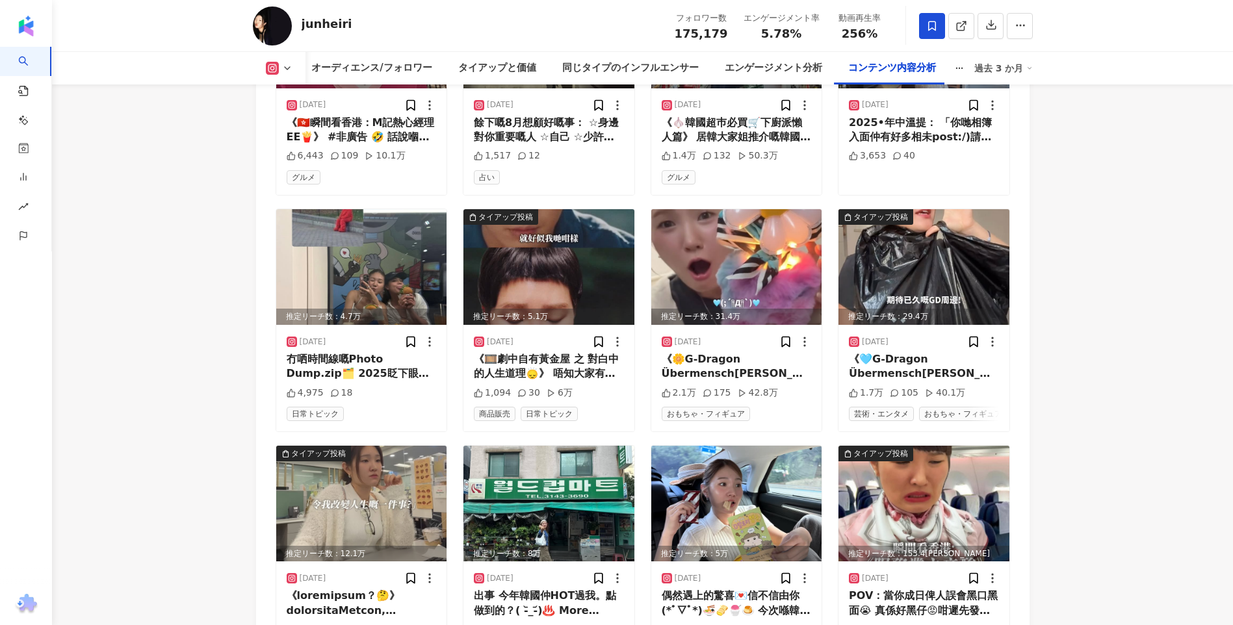
scroll to position [4096, 0]
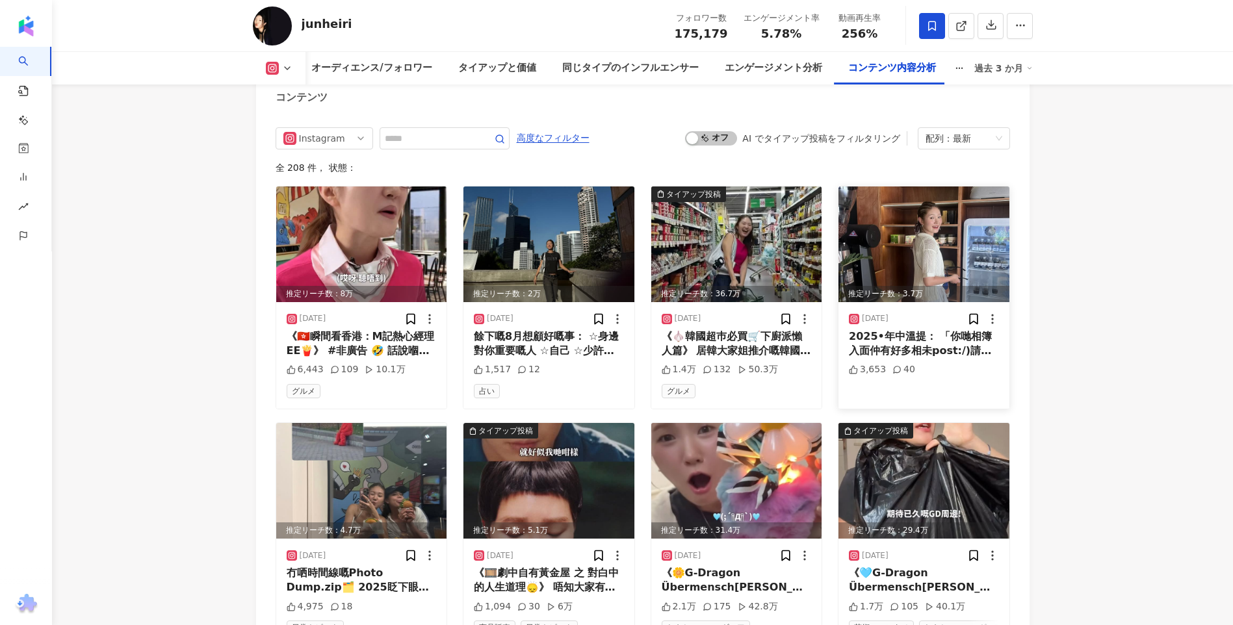
click at [921, 248] on img at bounding box center [924, 245] width 171 height 116
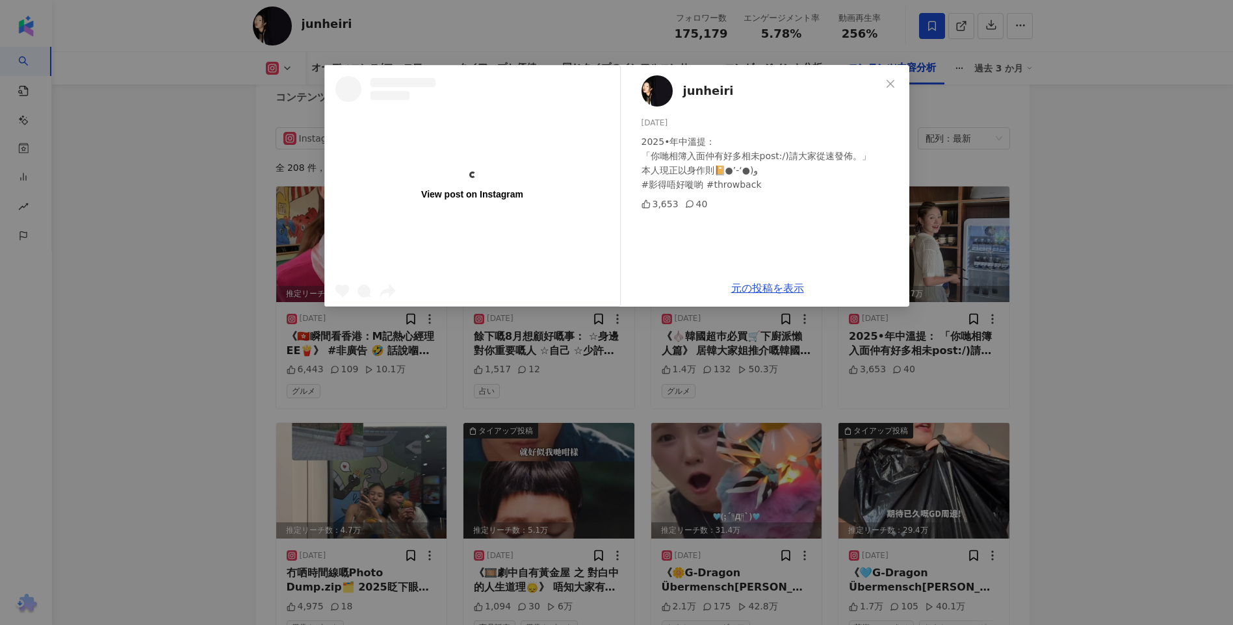
click at [1125, 263] on div "View post on Instagram junheiri 2025/08/13 2025•年中溫提： 「你哋相簿入面仲有好多相未post:/)請大家從速…" at bounding box center [616, 312] width 1233 height 625
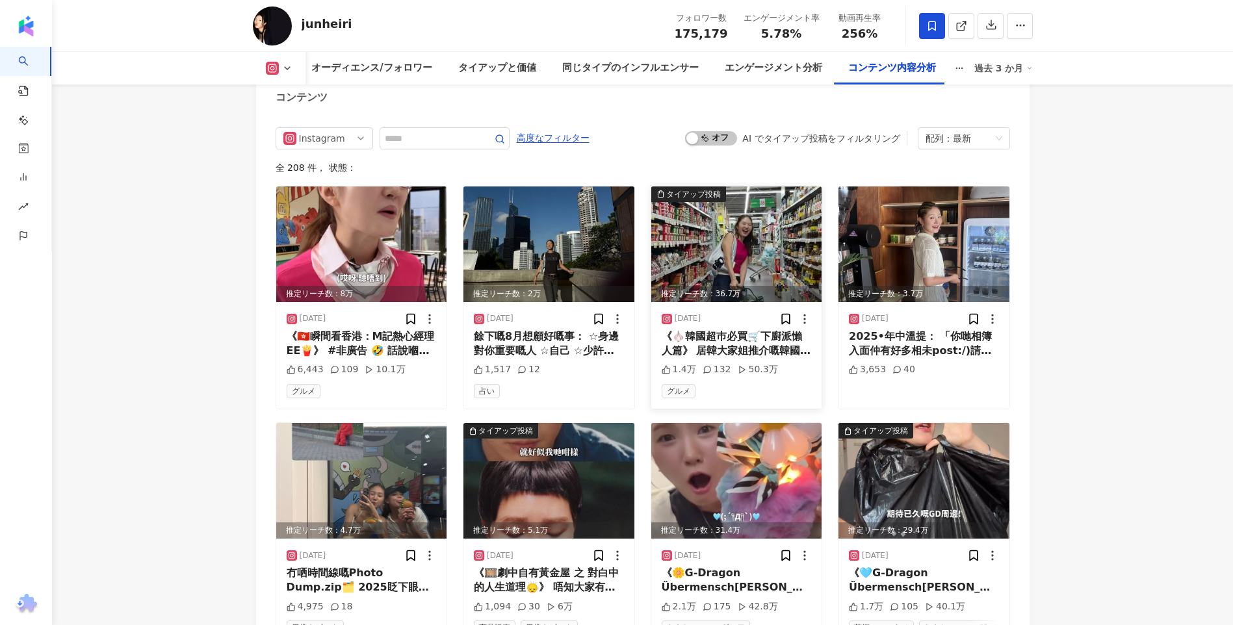
click at [805, 224] on img at bounding box center [736, 245] width 171 height 116
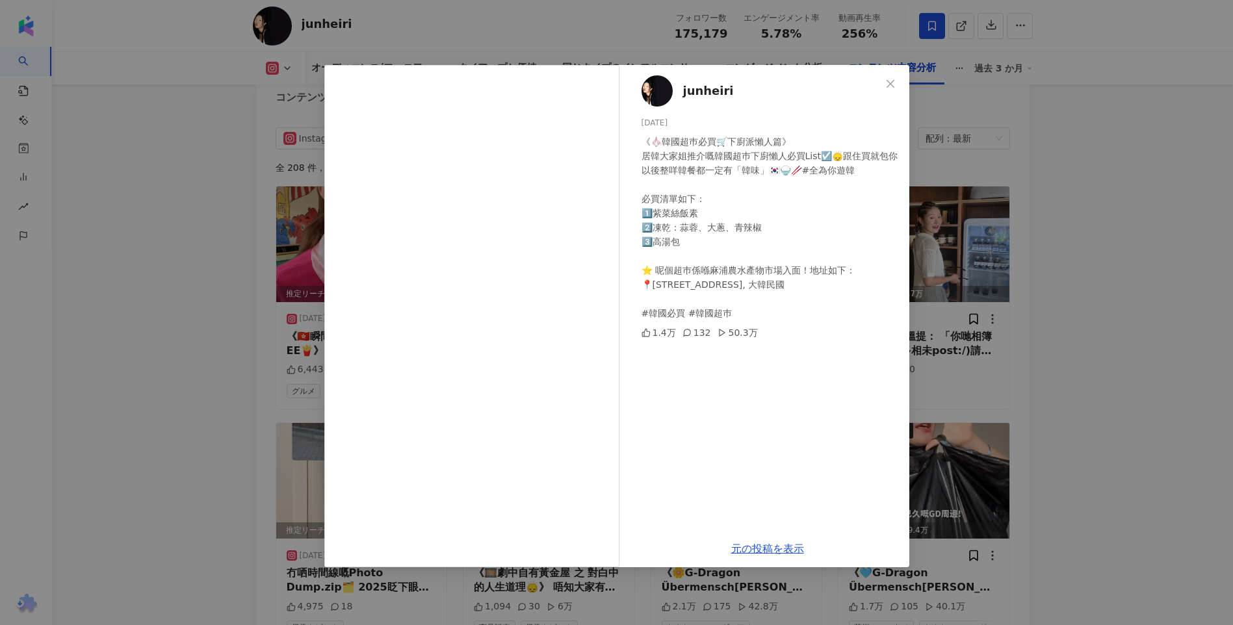
click at [1112, 256] on div "junheiri 2025/08/15 《🧄韓國超巿必買🛒下廚派懶人篇》 居韓大家姐推介嘅韓國超巿下廚懶人必買List☑️🙂‍↕️跟住買就包你以後整咩韓餐都一…" at bounding box center [616, 312] width 1233 height 625
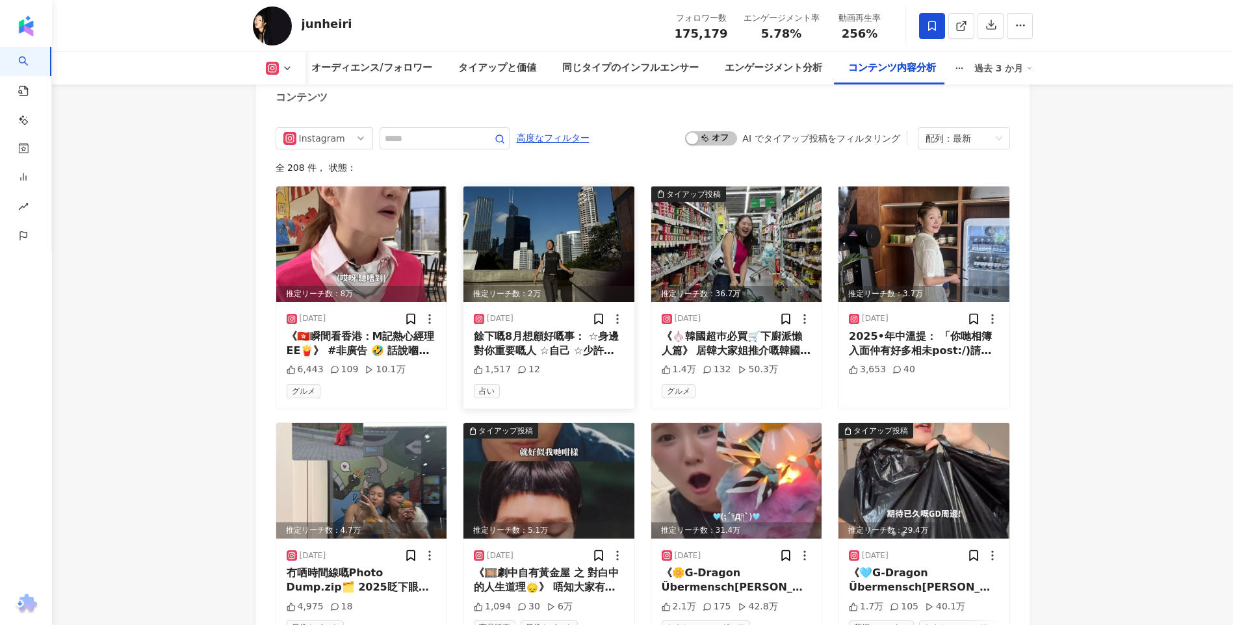
click at [593, 237] on img at bounding box center [549, 245] width 171 height 116
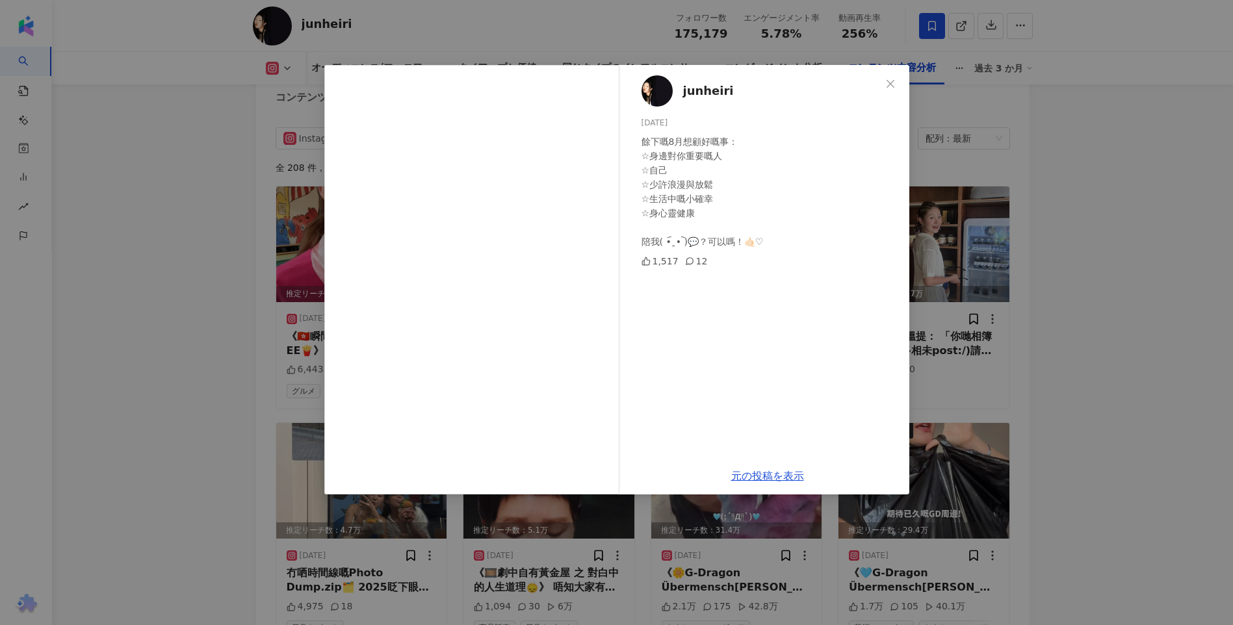
click at [1123, 287] on div "junheiri 2025/08/17 餘下嘅8月想顧好嘅事： ☆身邊對你重要嘅人 ☆自己 ☆少許浪漫與放鬆 ☆生活中嘅小確幸 ☆身心靈健康 陪我( •︠ˍ•…" at bounding box center [616, 312] width 1233 height 625
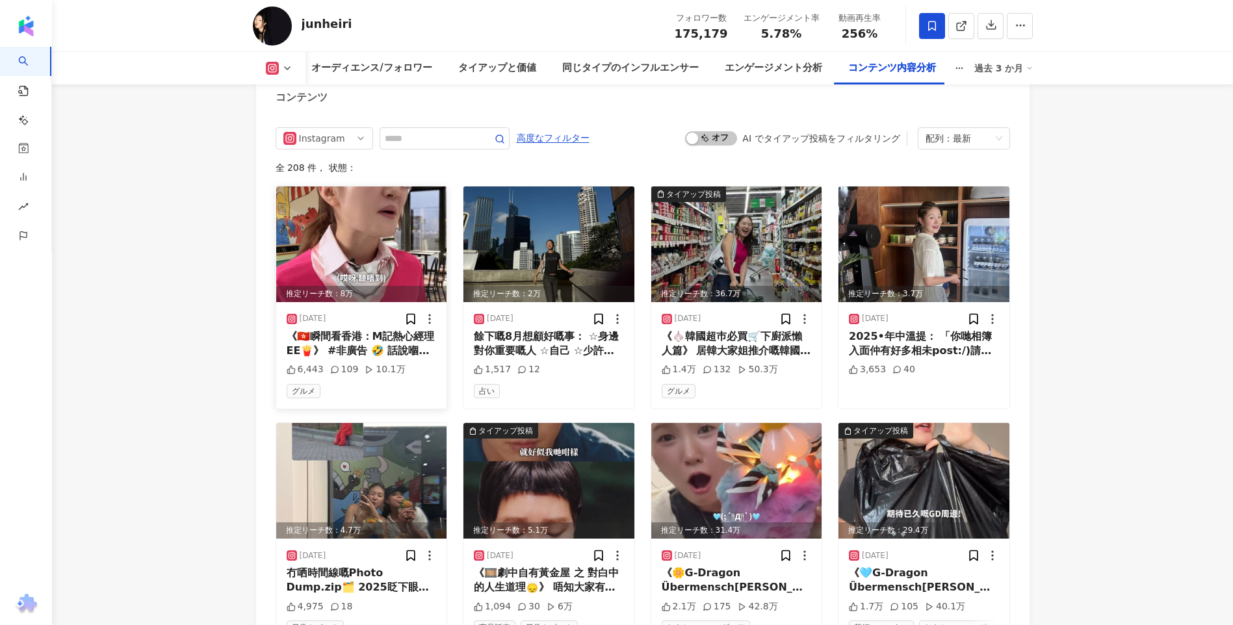
click at [288, 233] on img at bounding box center [361, 245] width 171 height 116
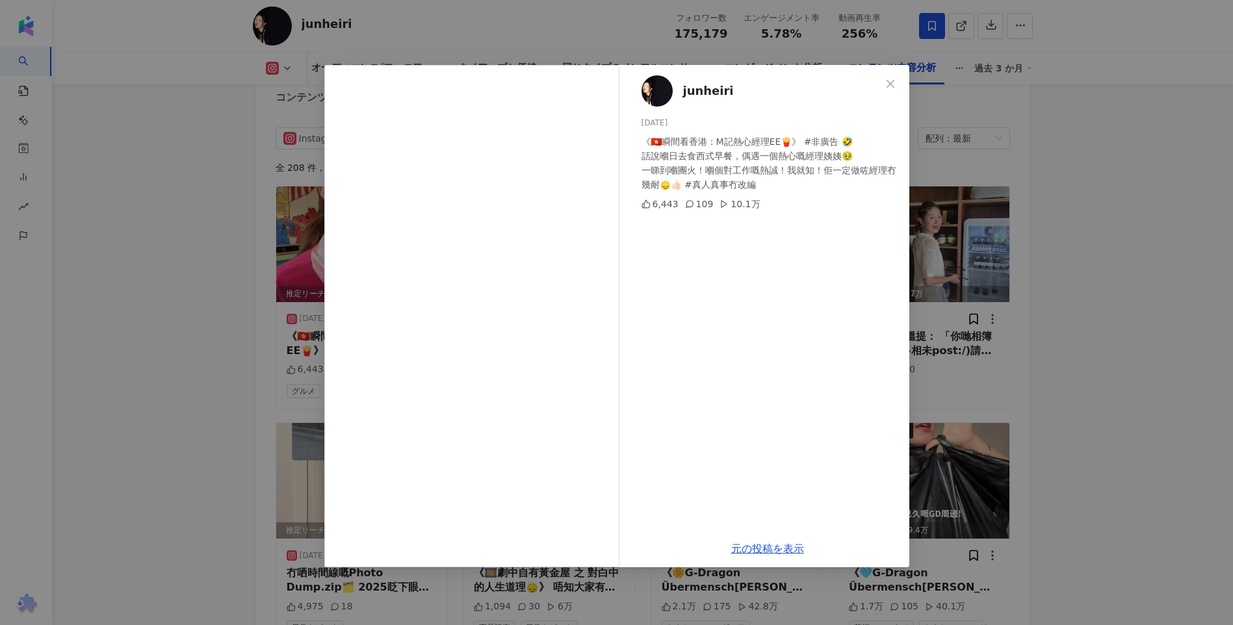
click at [163, 254] on div "junheiri 2025/08/17 《🇭🇰瞬間看香港：M記熱心經理EE🍟》 #非廣告 🤣 話說嗰日去食西式早餐，偶遇一個熱心嘅經理姨姨🥹 一睇到嗰團火！嗰…" at bounding box center [616, 312] width 1233 height 625
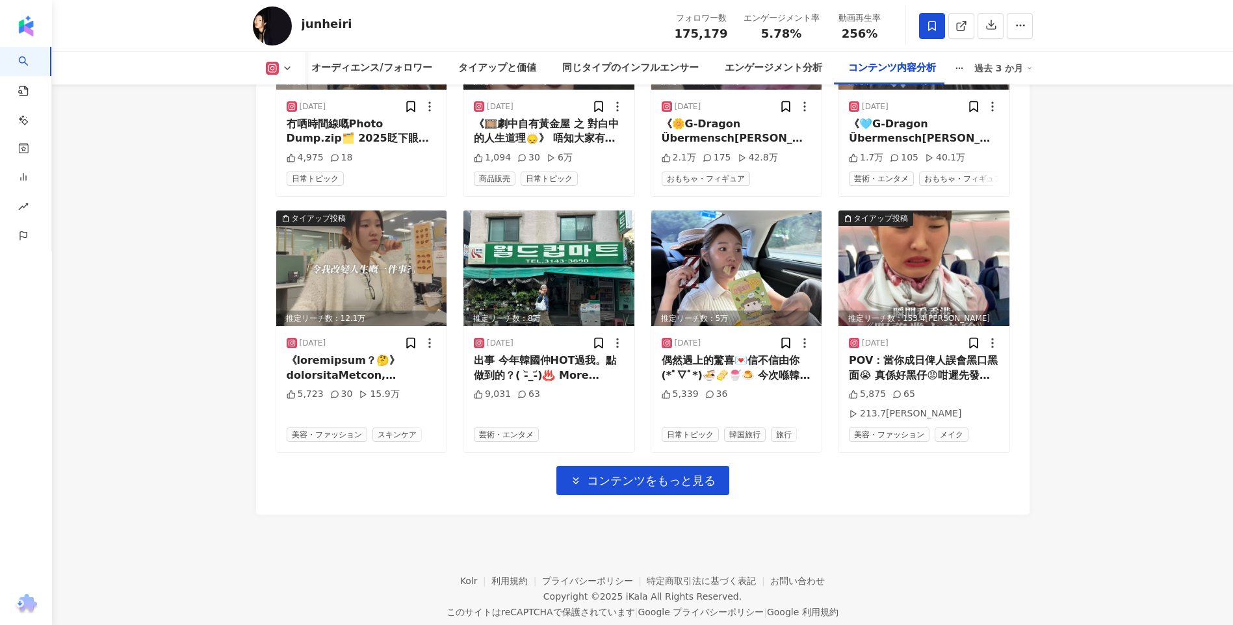
scroll to position [4546, 0]
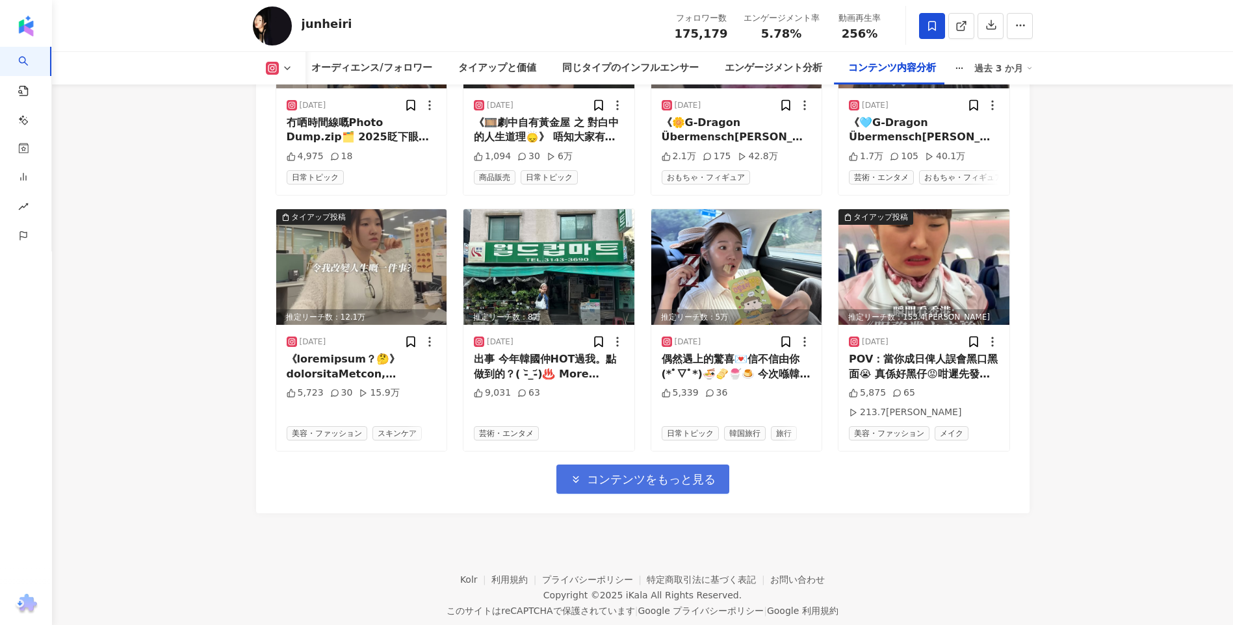
click at [594, 465] on button "コンテンツをもっと見る" at bounding box center [642, 479] width 173 height 29
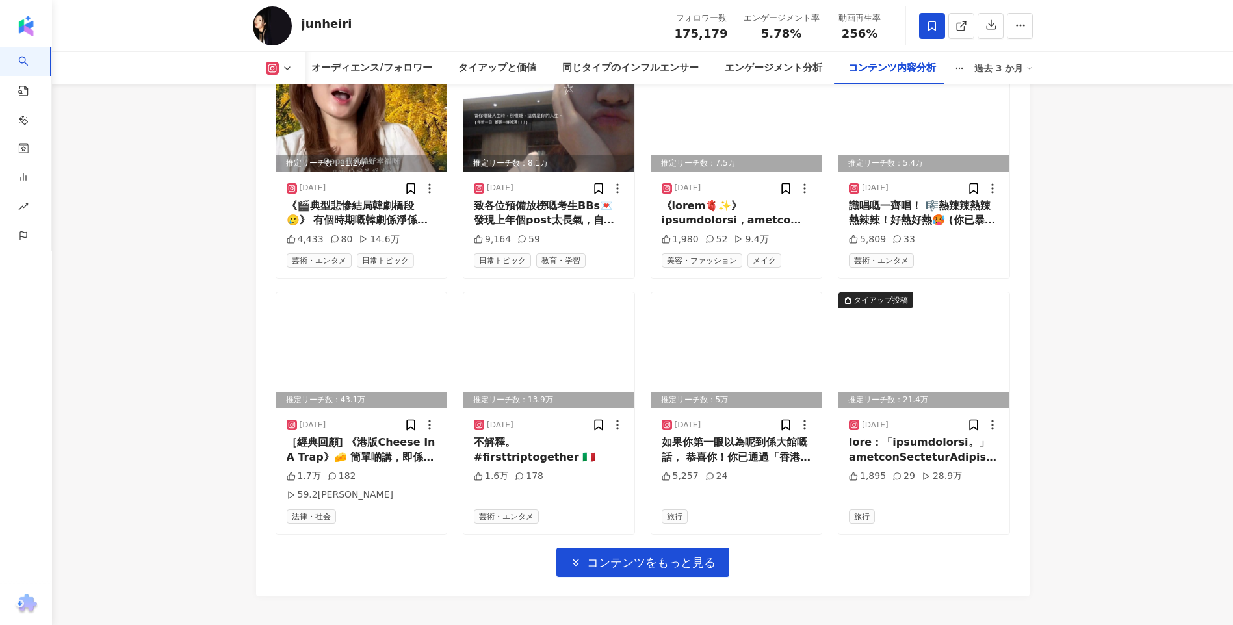
scroll to position [5062, 0]
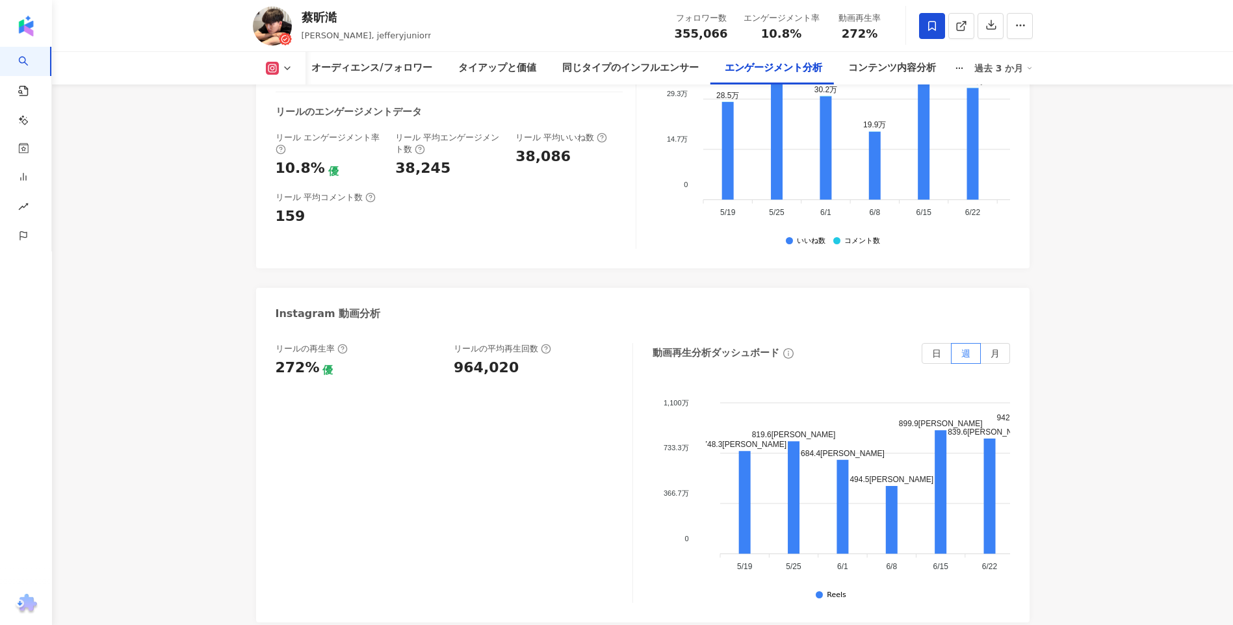
scroll to position [2907, 0]
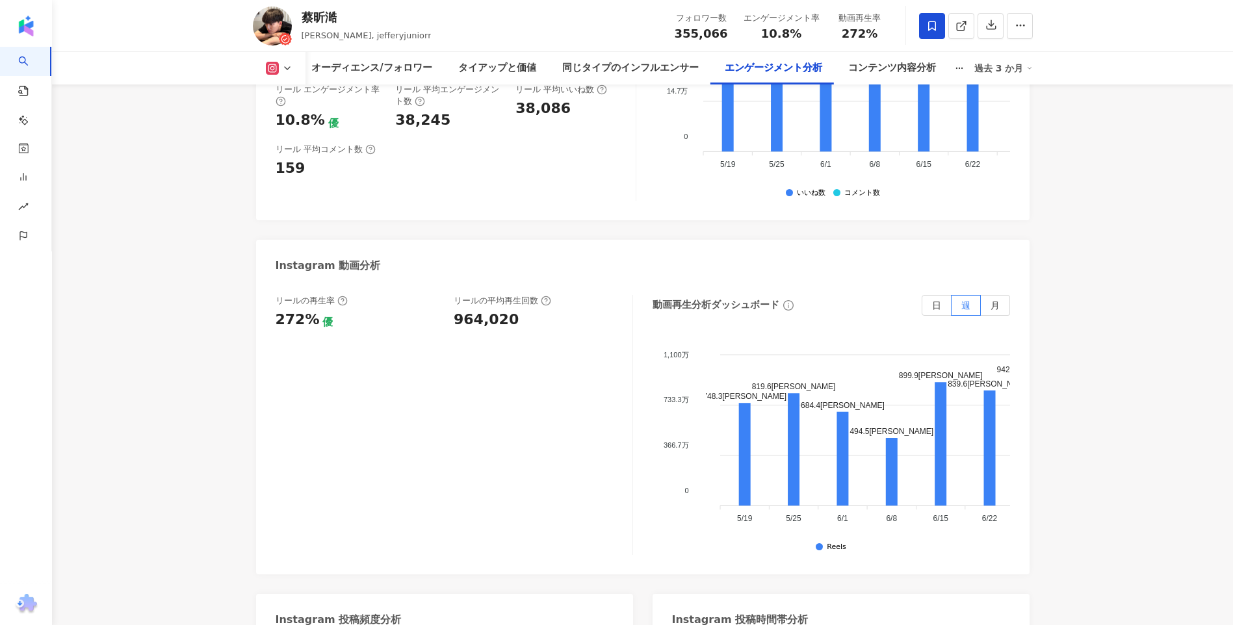
click at [445, 295] on div "リールの再生率 272% 優 リールの平均再生回数 964,020" at bounding box center [448, 312] width 344 height 35
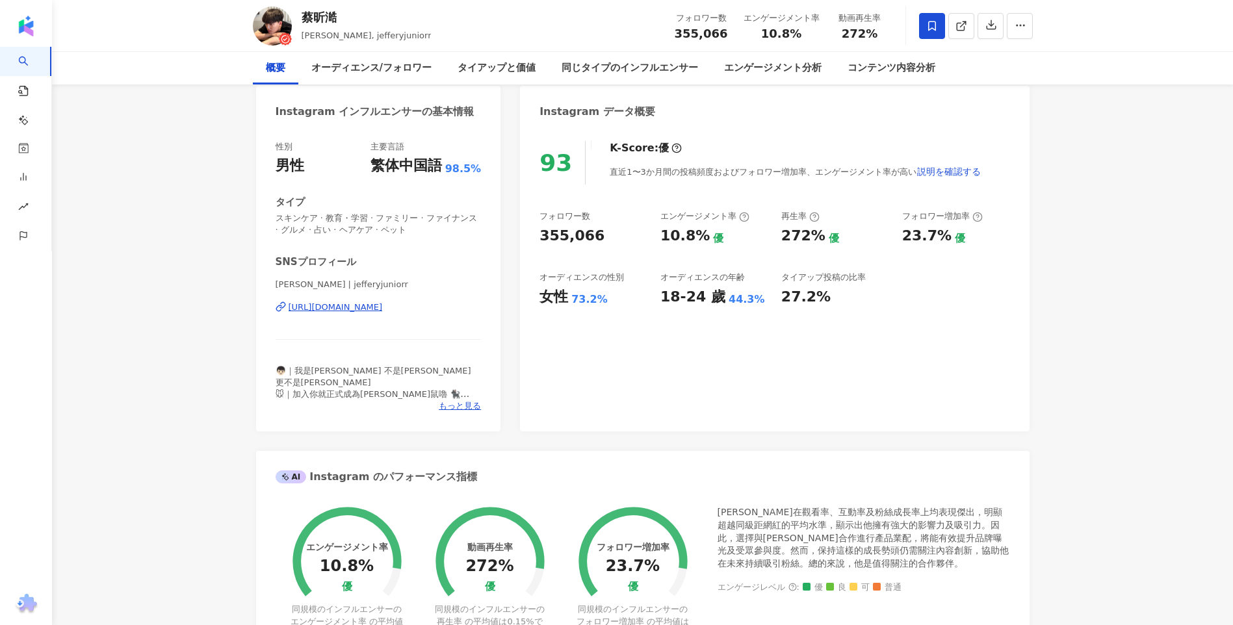
scroll to position [0, 0]
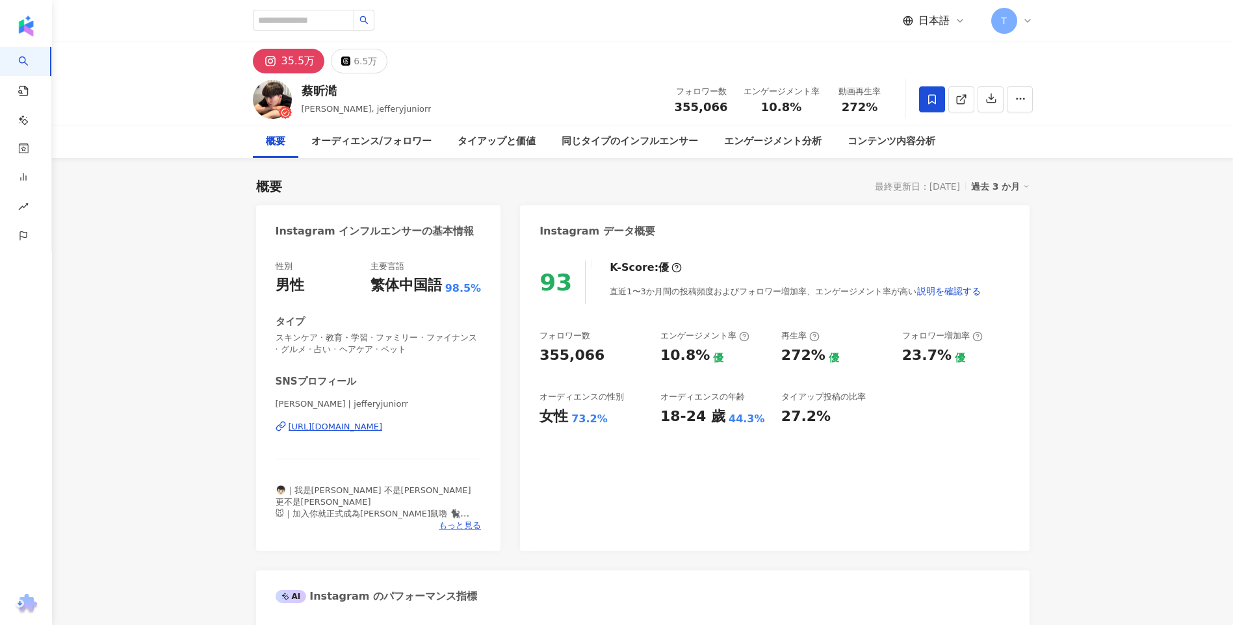
click at [383, 422] on div "https://www.instagram.com/jefferyjuniorr/" at bounding box center [336, 427] width 94 height 12
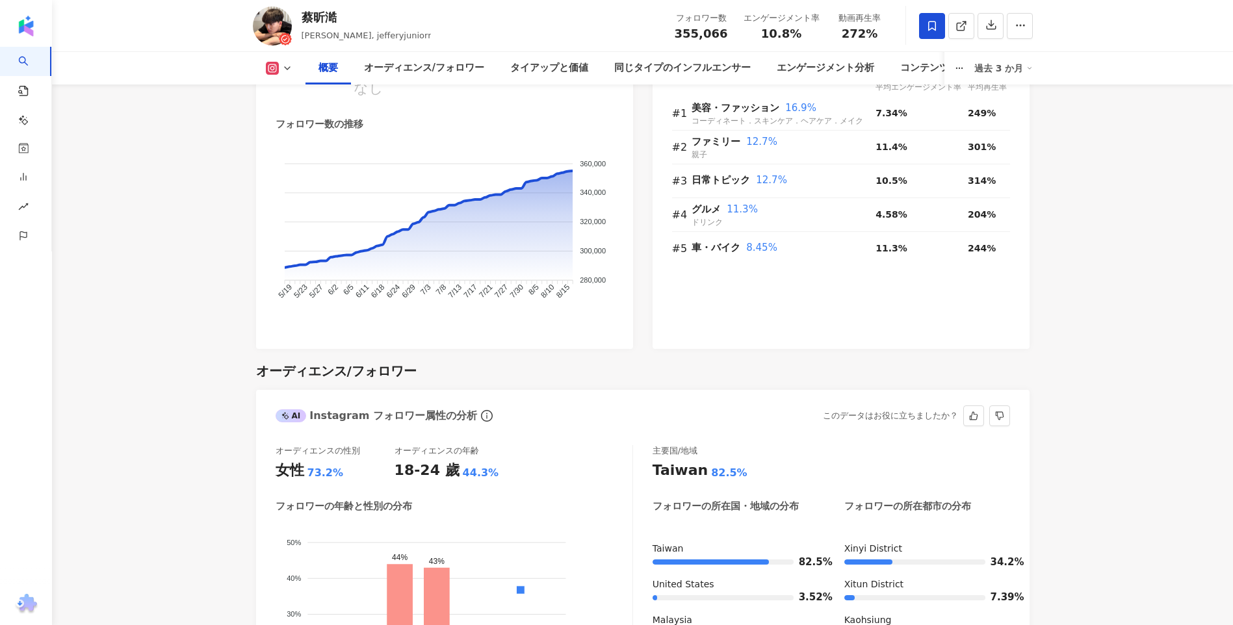
click at [260, 432] on div "オーディエンスの性別 女性 73.2% オーディエンスの年齢 18-24 歲 44.3% フォロワーの年齢と性別の分布 男 女性 50% 50% 40% 40…" at bounding box center [643, 603] width 774 height 342
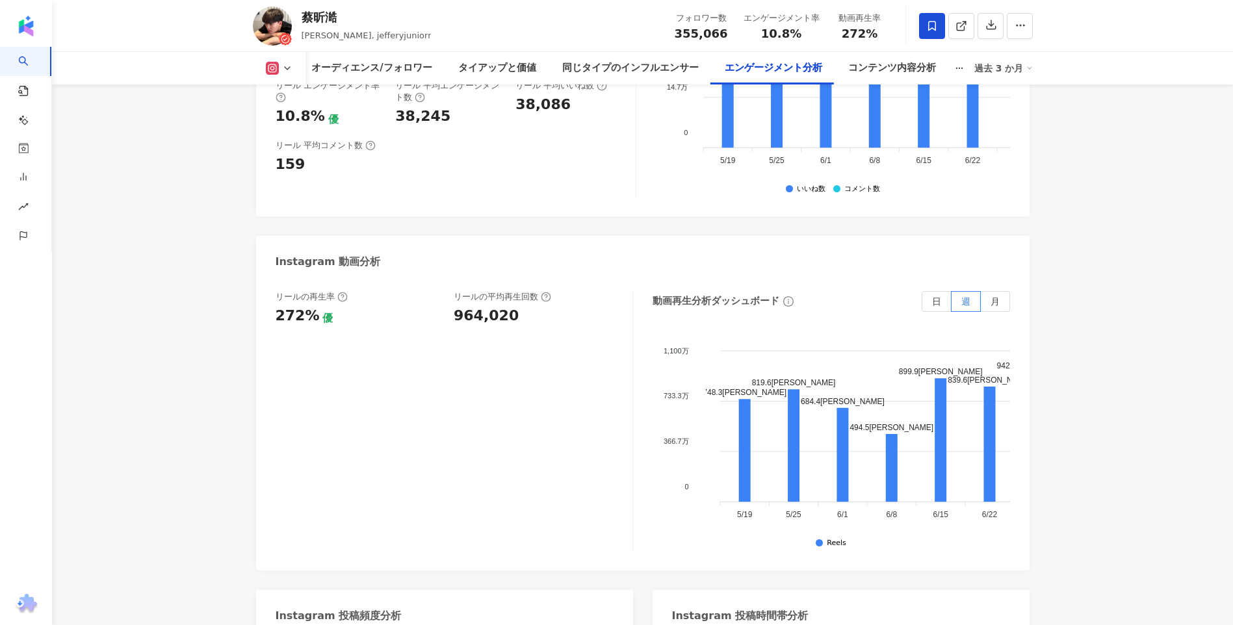
scroll to position [2860, 0]
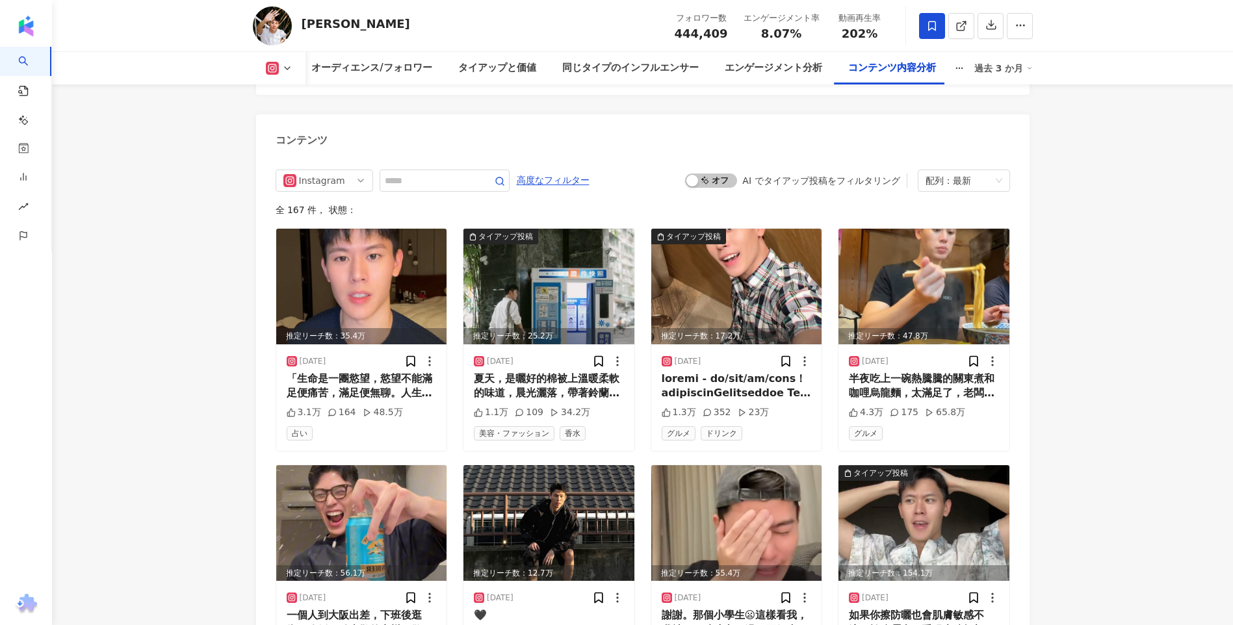
scroll to position [4016, 0]
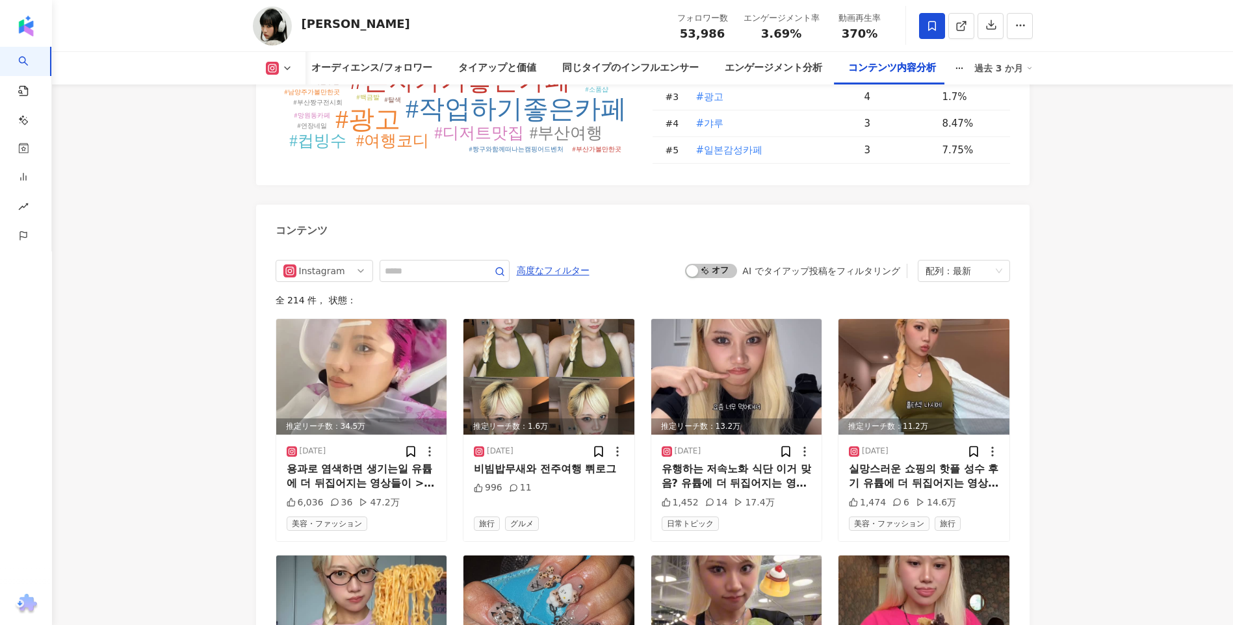
scroll to position [0, 83]
